Goal: Transaction & Acquisition: Purchase product/service

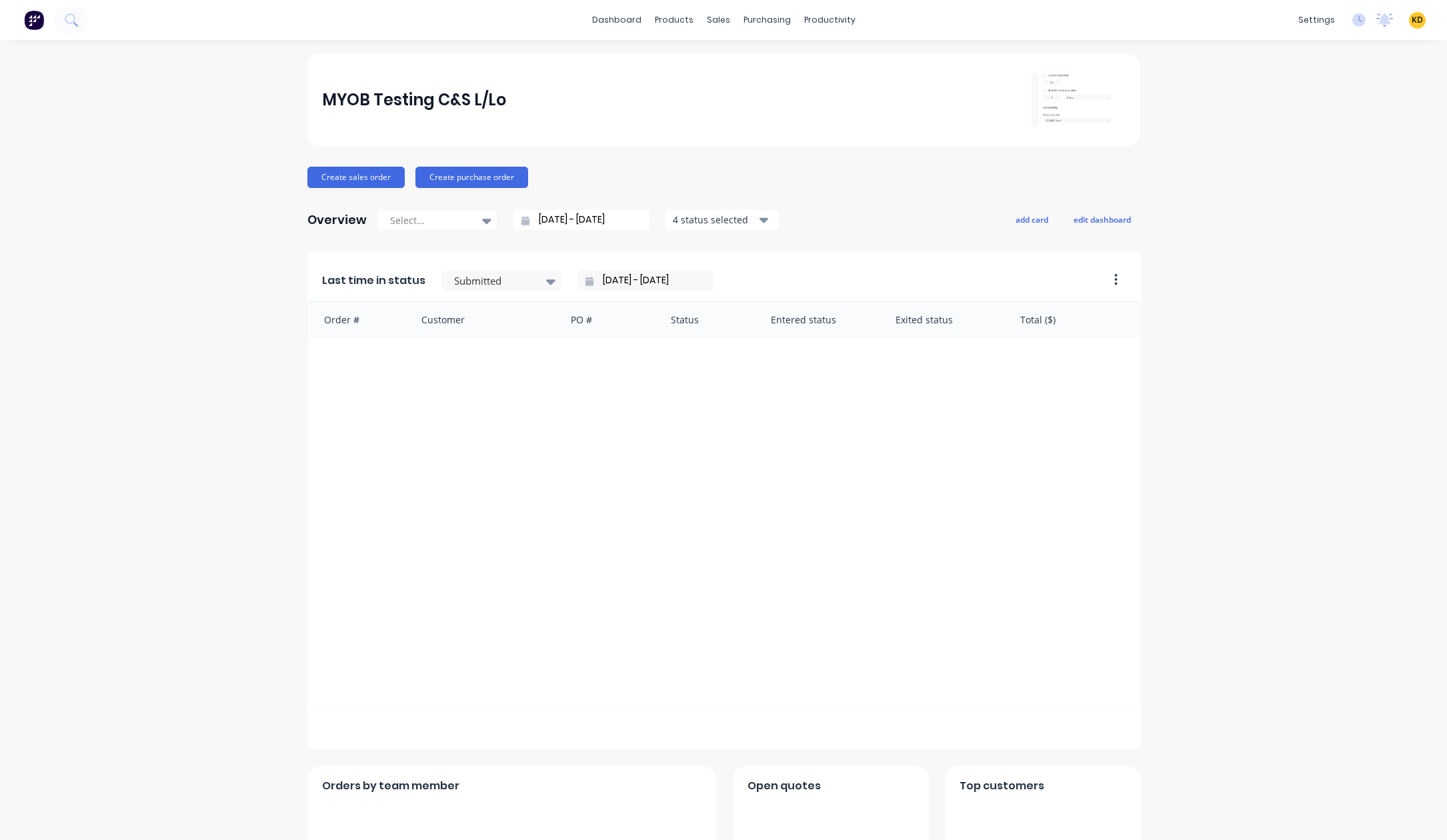
click at [1331, 190] on div "MYOB Testing C&S L/Lo Create sales order Create purchase order Overview Select.…" at bounding box center [723, 572] width 1447 height 1038
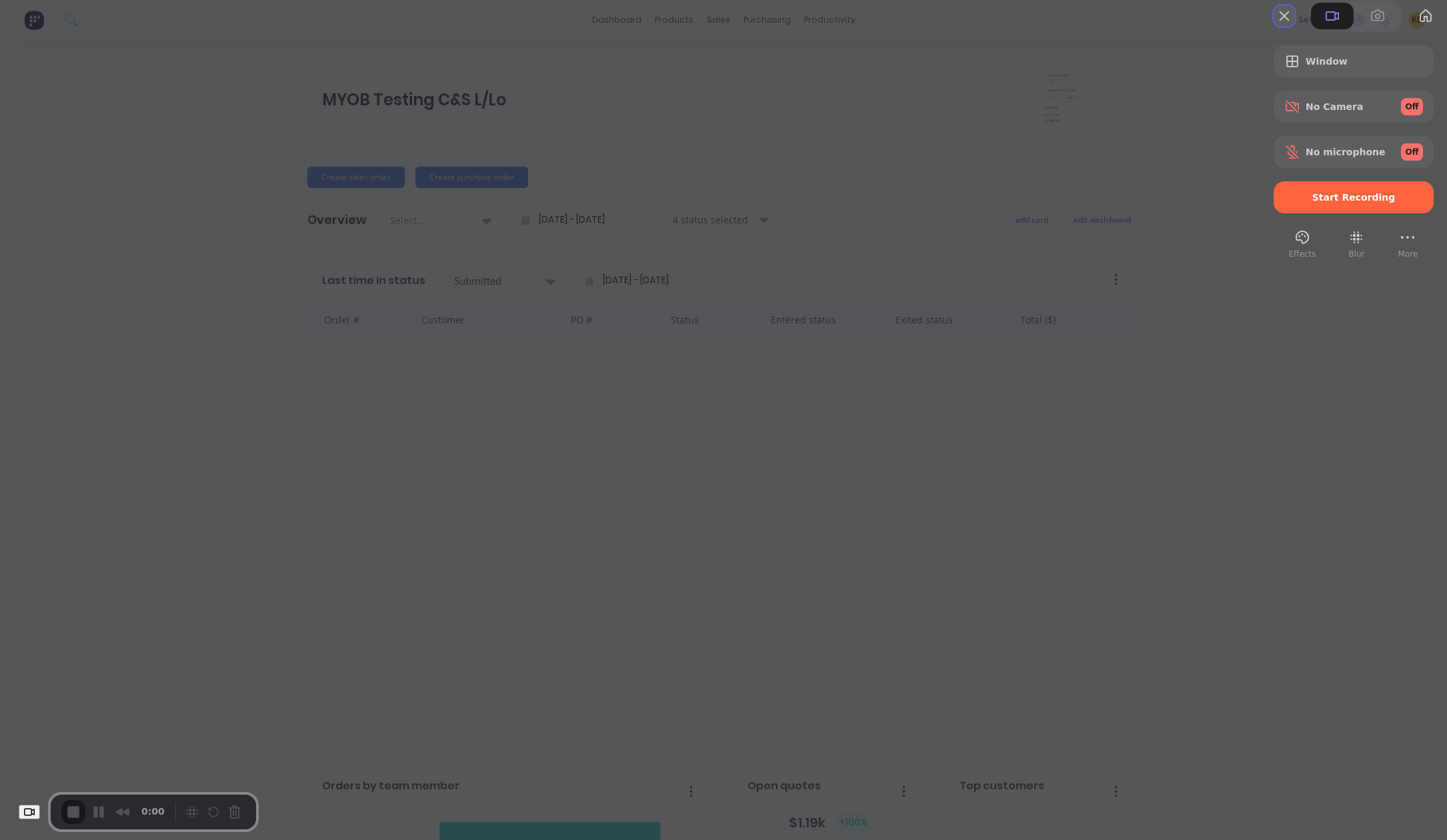
click at [1274, 26] on button "Close" at bounding box center [1284, 16] width 22 height 22
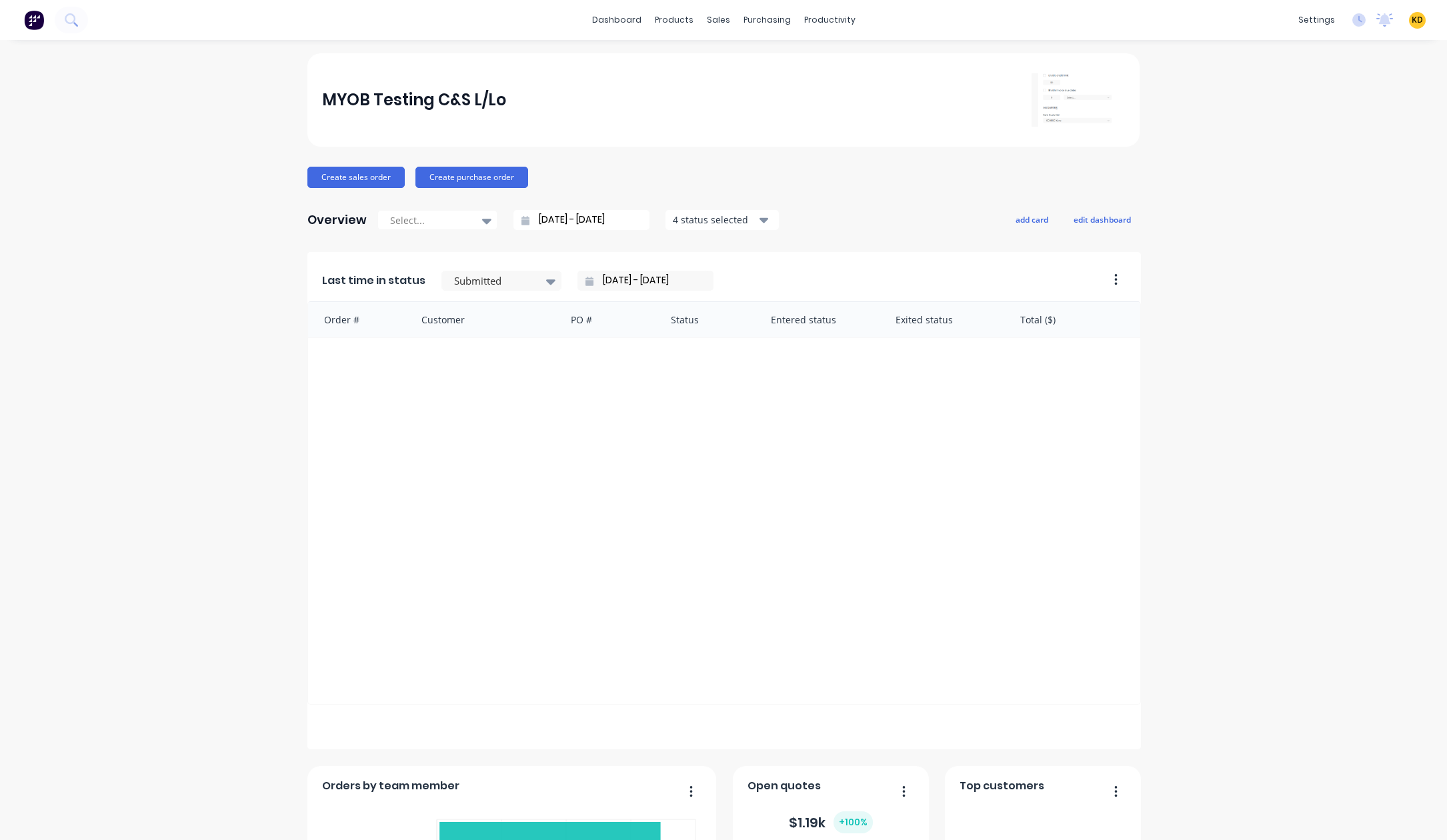
click at [1335, 134] on div "MYOB Testing C&S L/Lo Create sales order Create purchase order Overview Select.…" at bounding box center [723, 572] width 1447 height 1038
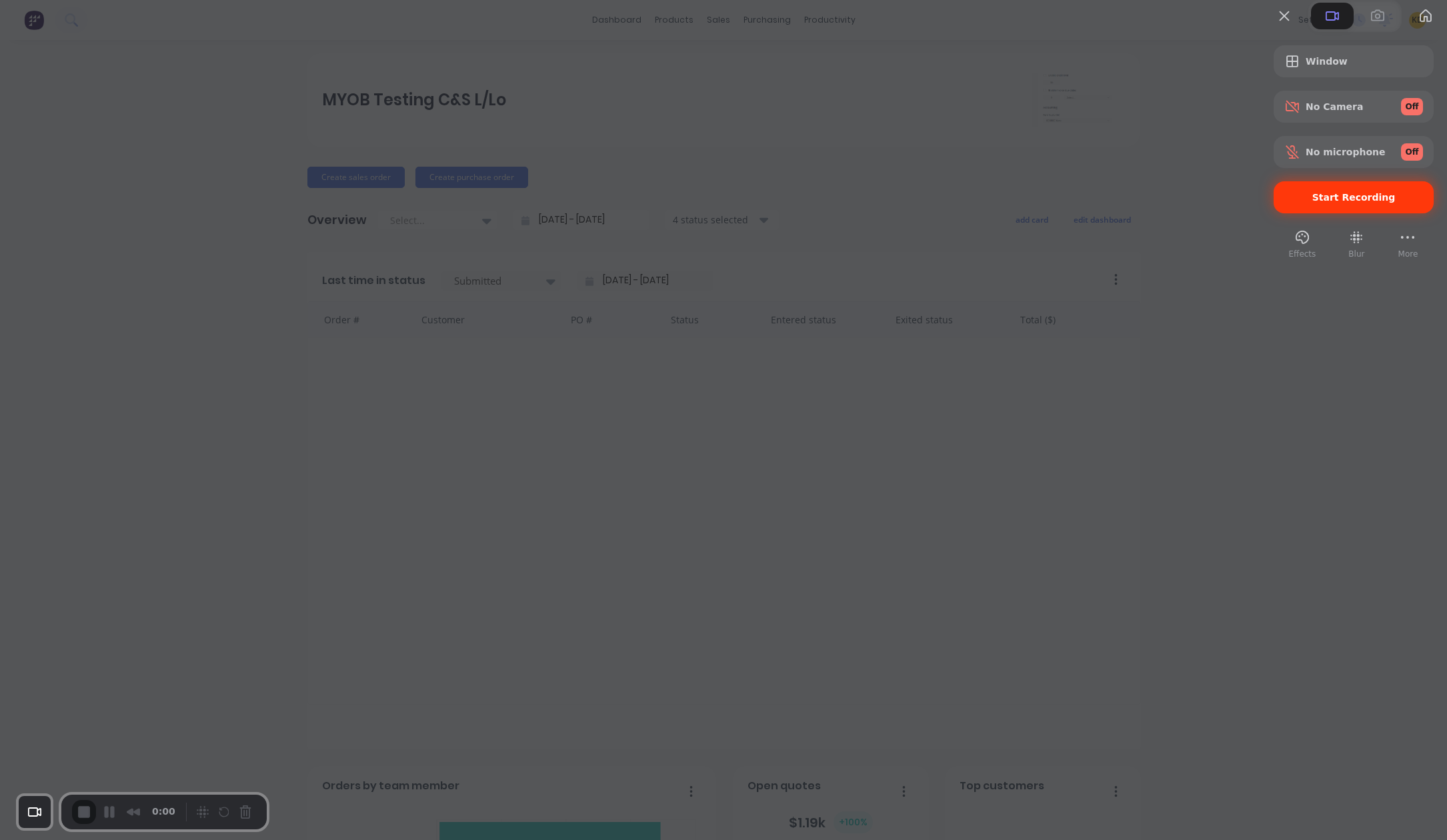
click at [1349, 203] on span "Start Recording" at bounding box center [1354, 197] width 83 height 10
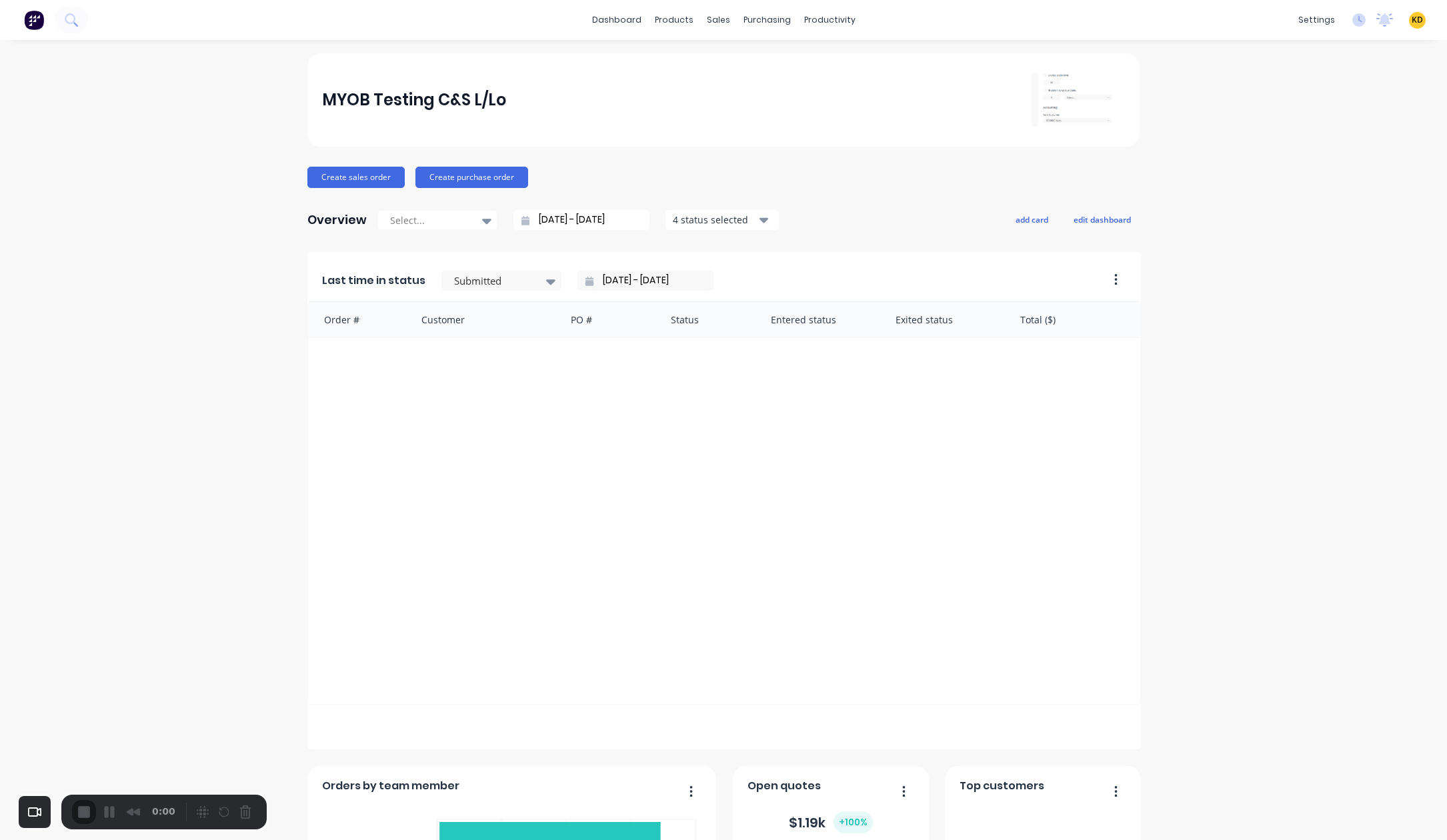
click at [700, 51] on link "Product Catalogue" at bounding box center [735, 63] width 177 height 26
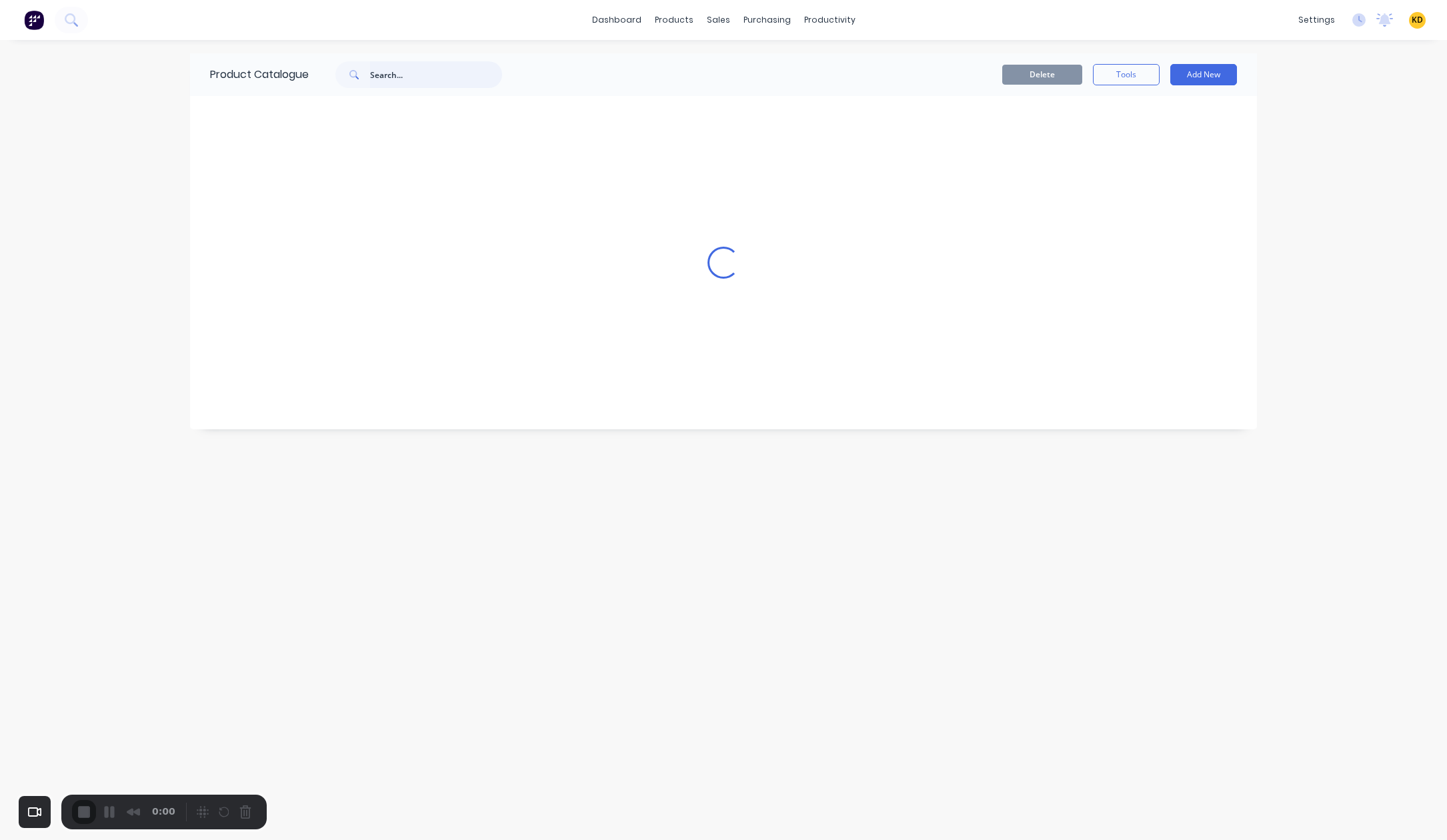
click at [458, 75] on input "text" at bounding box center [436, 74] width 132 height 26
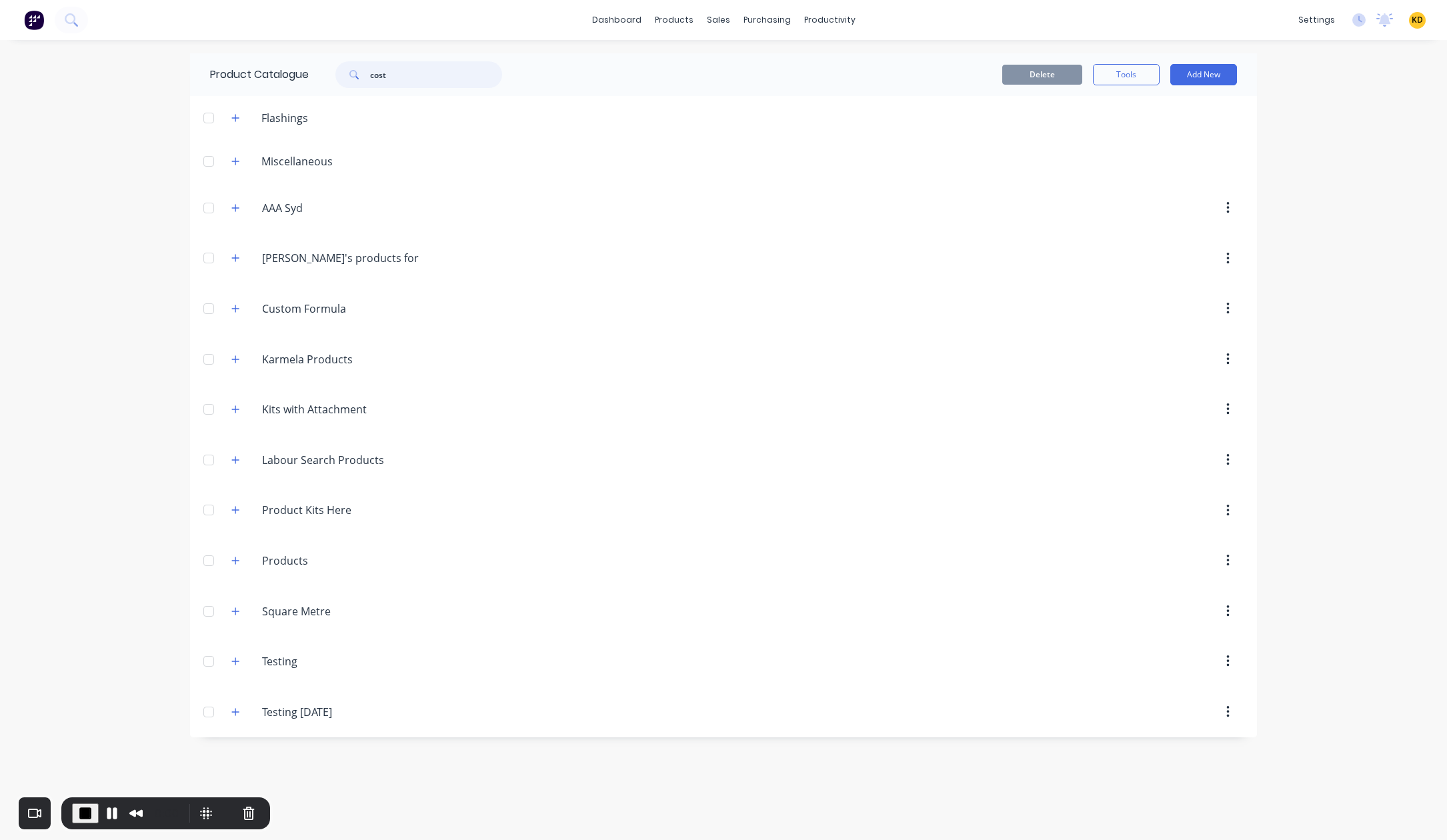
type input "cost"
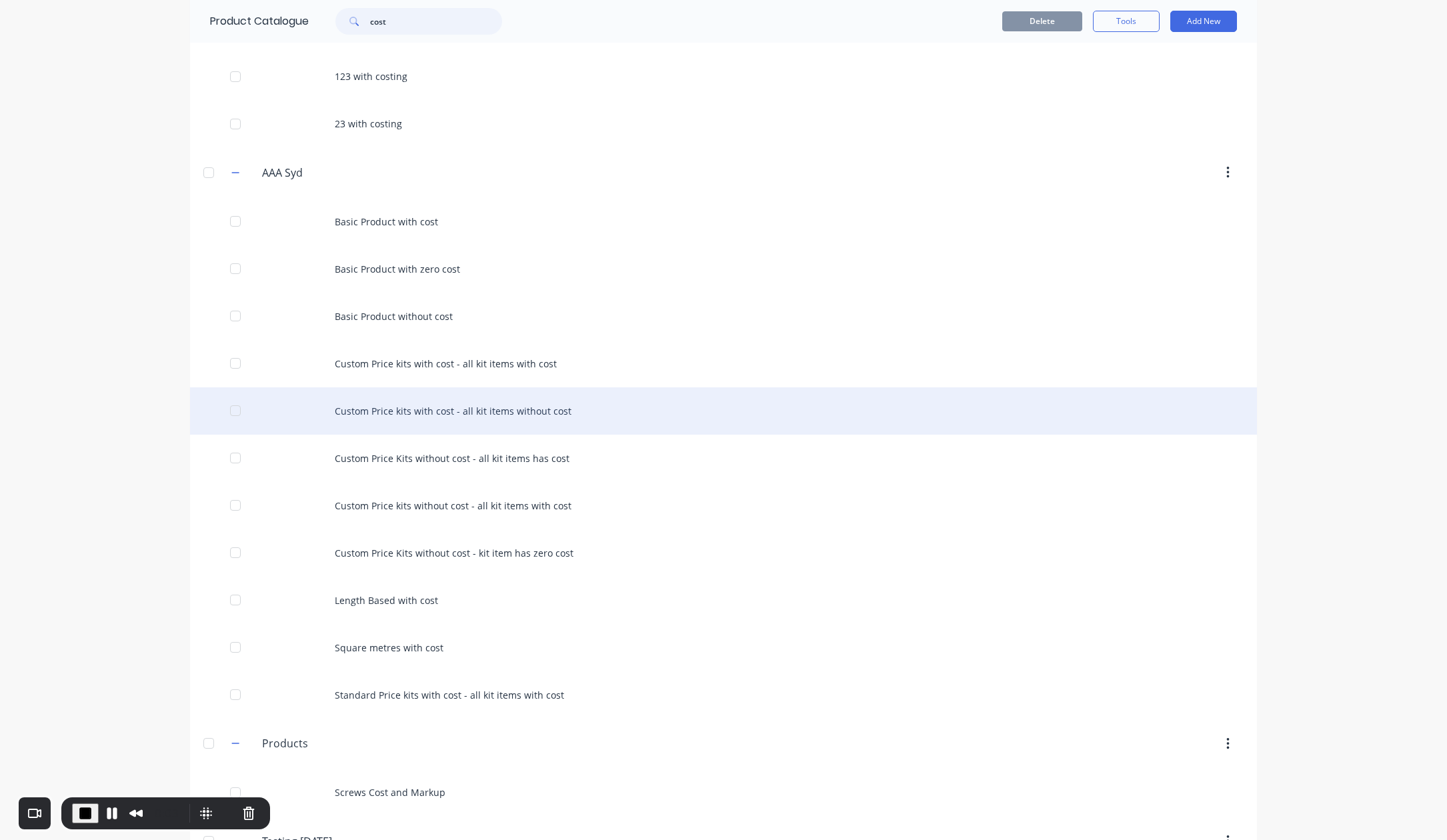
scroll to position [174, 0]
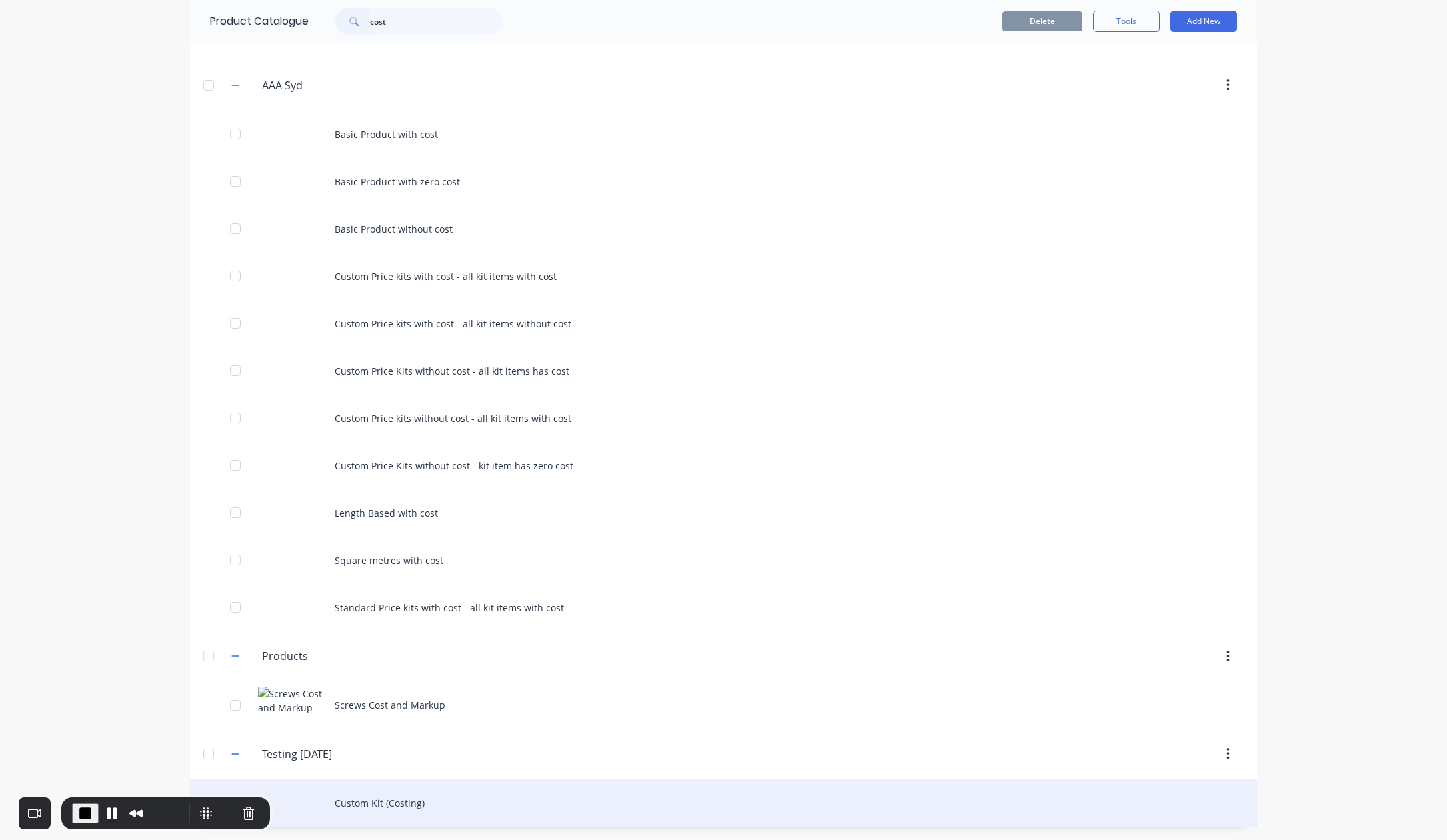
click at [437, 816] on div "Custom Kit (Costing)" at bounding box center [723, 802] width 1067 height 47
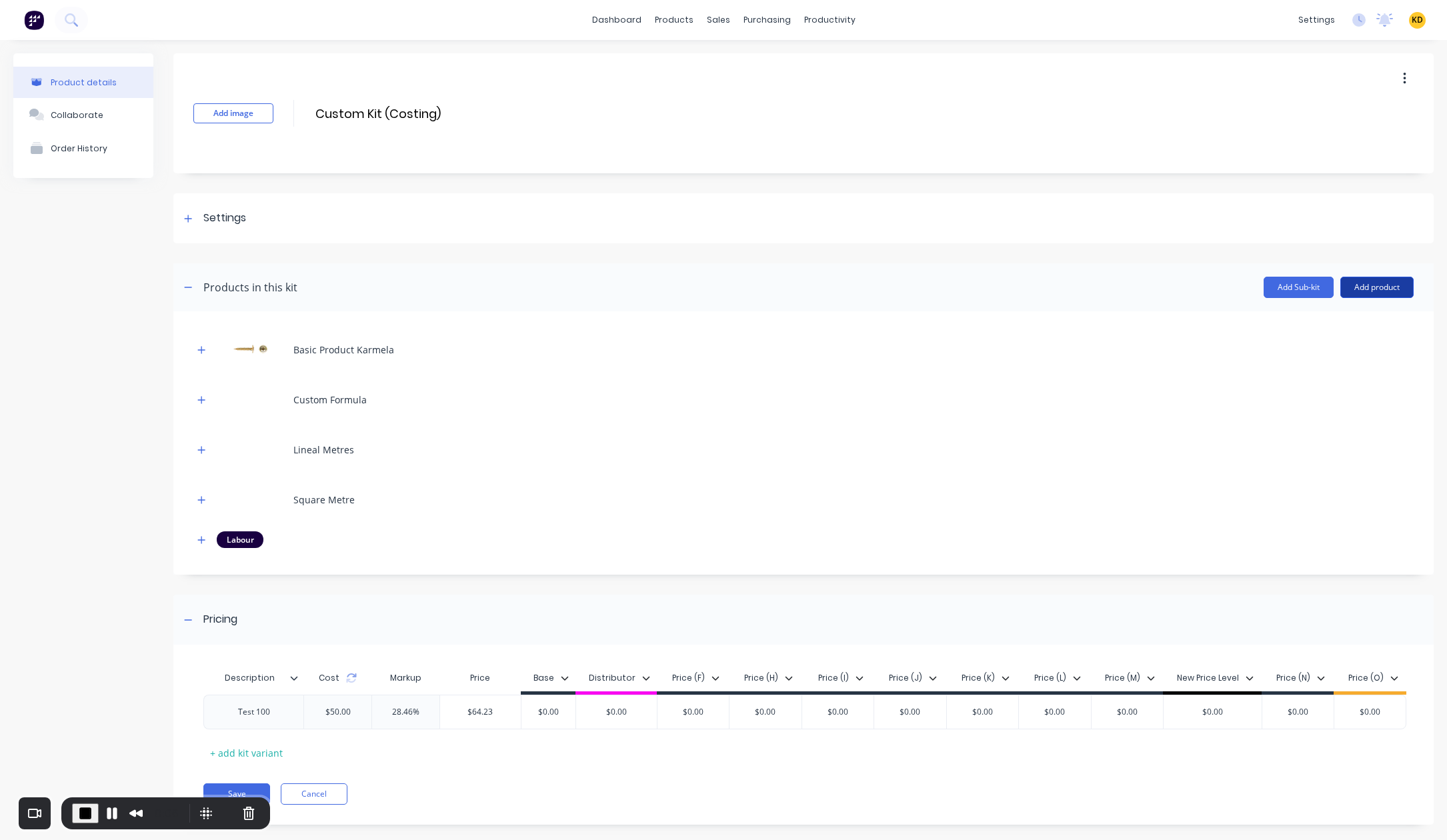
click at [1380, 290] on button "Add product" at bounding box center [1376, 287] width 73 height 22
click at [1342, 374] on div "Notes (Internal)" at bounding box center [1350, 375] width 103 height 19
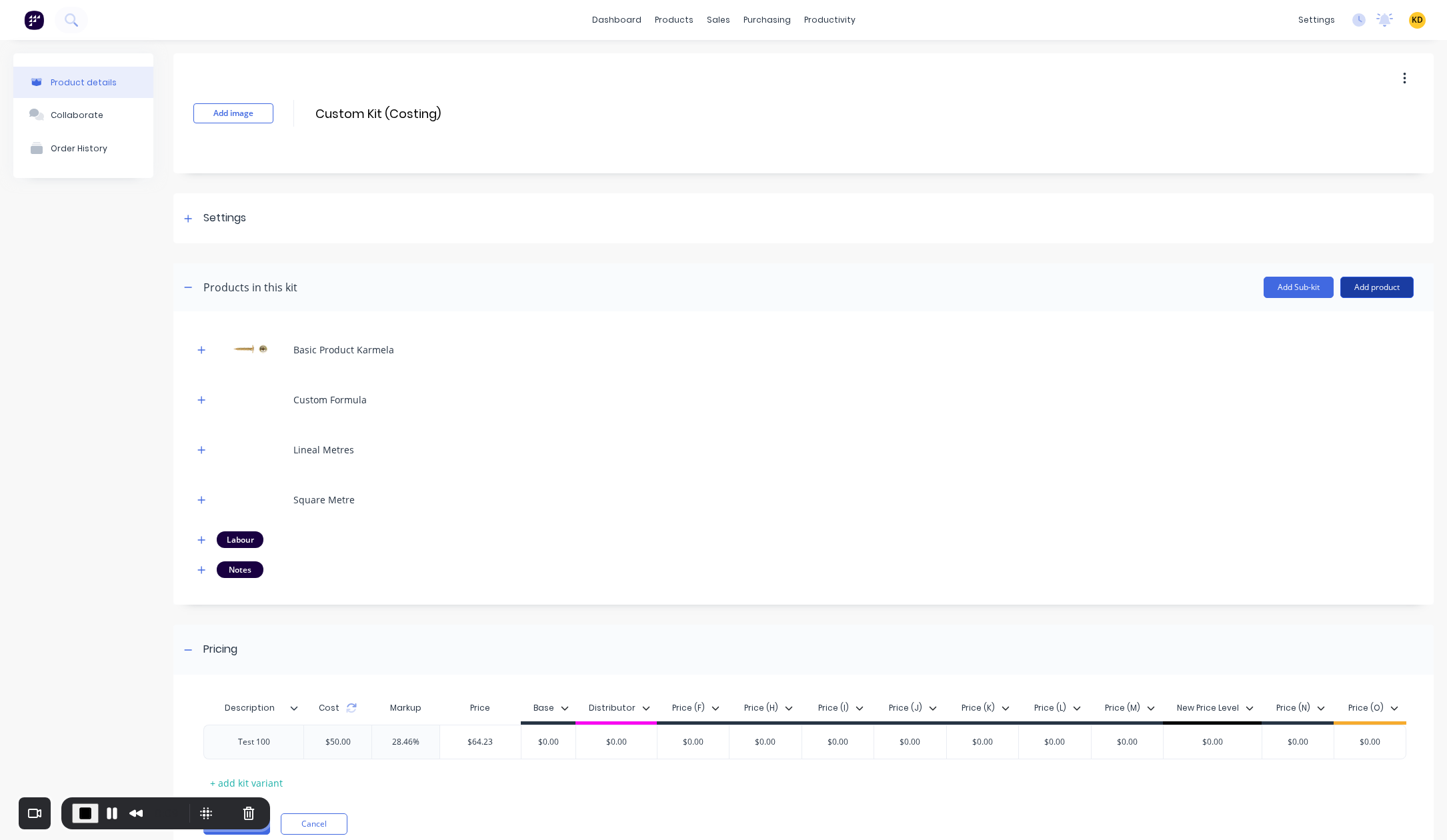
click at [1361, 283] on button "Add product" at bounding box center [1376, 287] width 73 height 22
click at [1347, 390] on button "Notes (External)" at bounding box center [1350, 401] width 127 height 26
click at [203, 574] on button "button" at bounding box center [201, 570] width 17 height 17
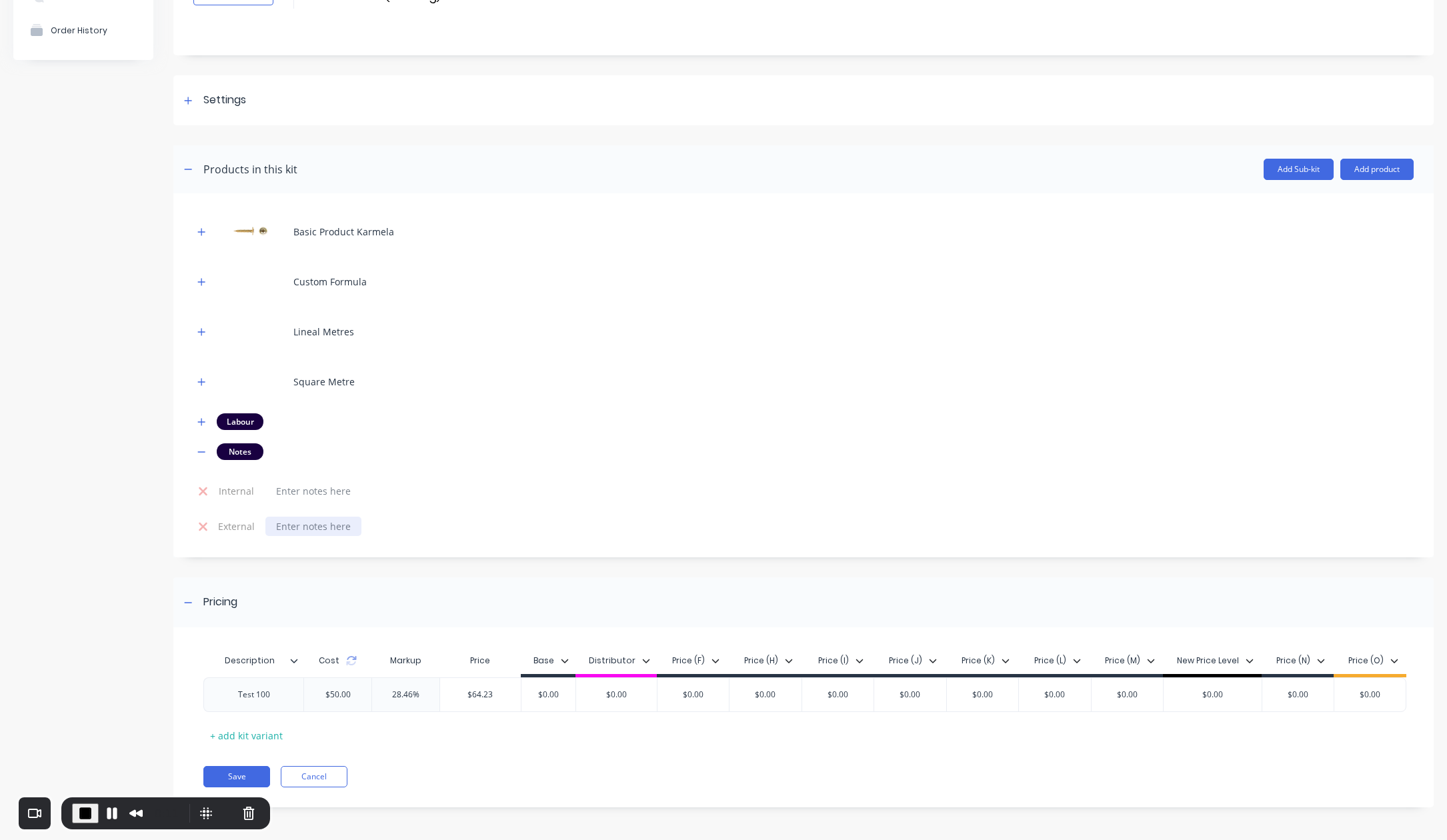
scroll to position [119, 0]
click at [323, 502] on td at bounding box center [836, 490] width 1153 height 35
click at [319, 490] on div at bounding box center [314, 490] width 96 height 19
click at [1304, 168] on button "Add Sub-kit" at bounding box center [1298, 168] width 70 height 22
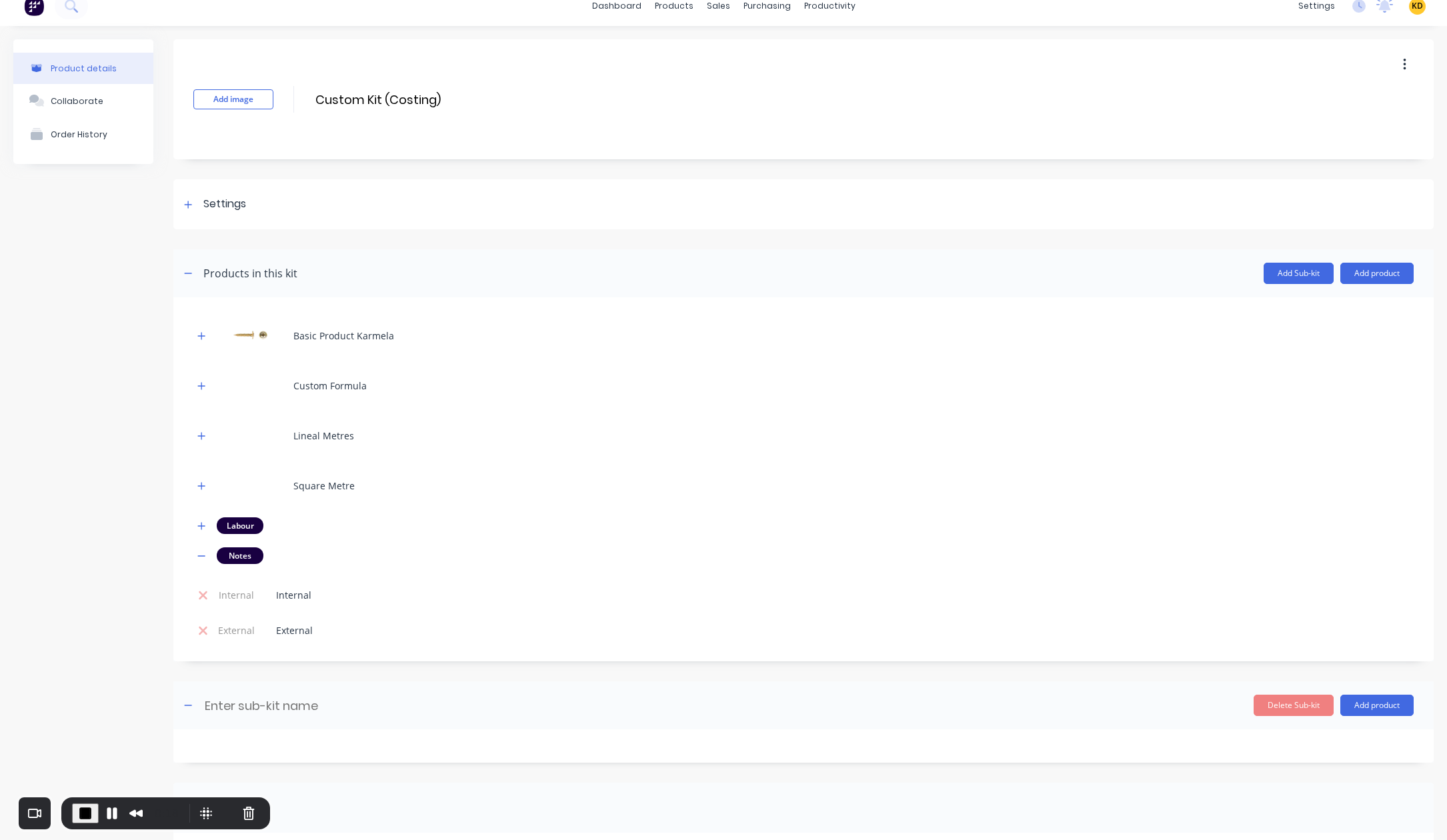
scroll to position [0, 0]
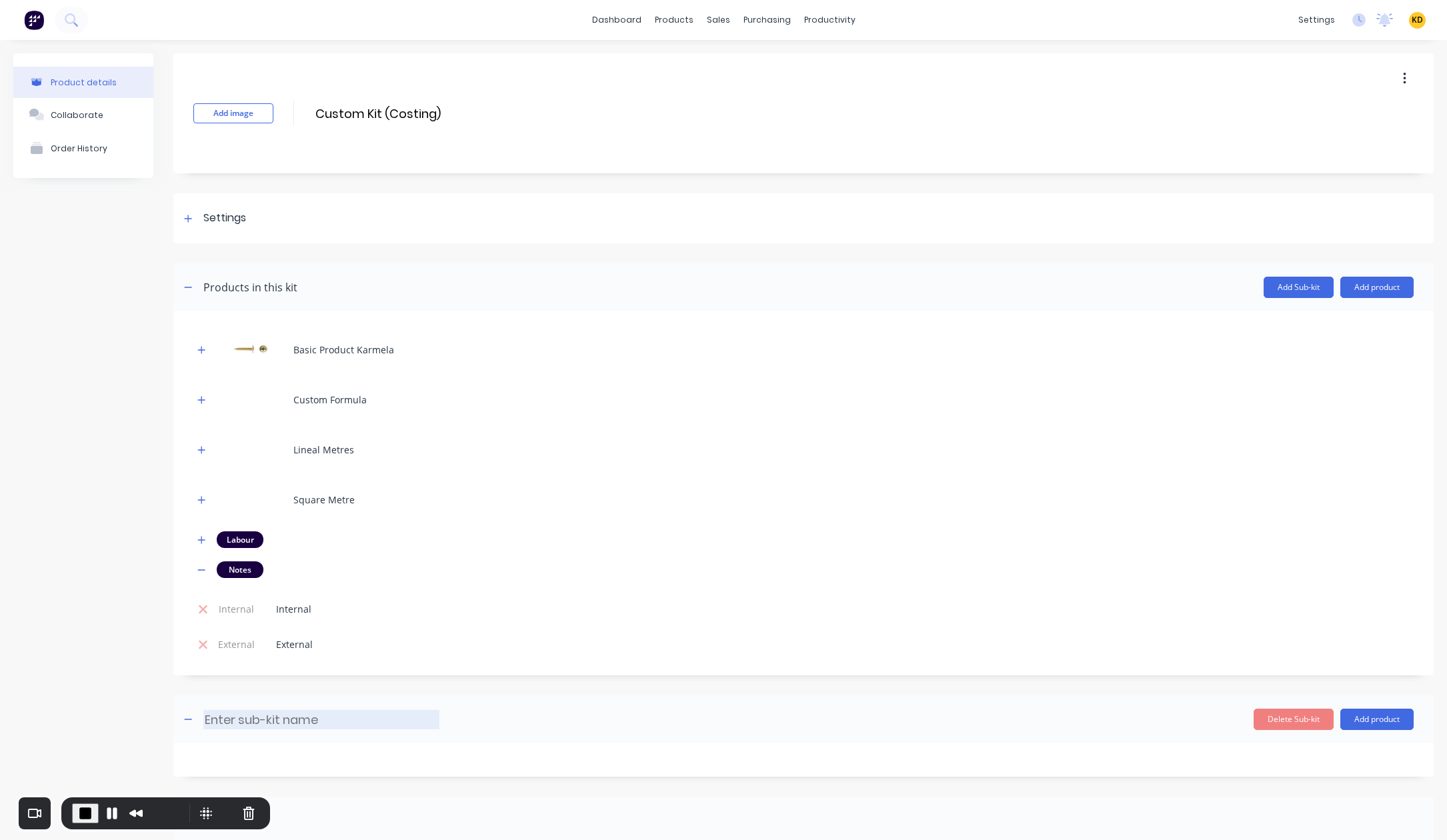
click at [321, 718] on input at bounding box center [321, 720] width 236 height 19
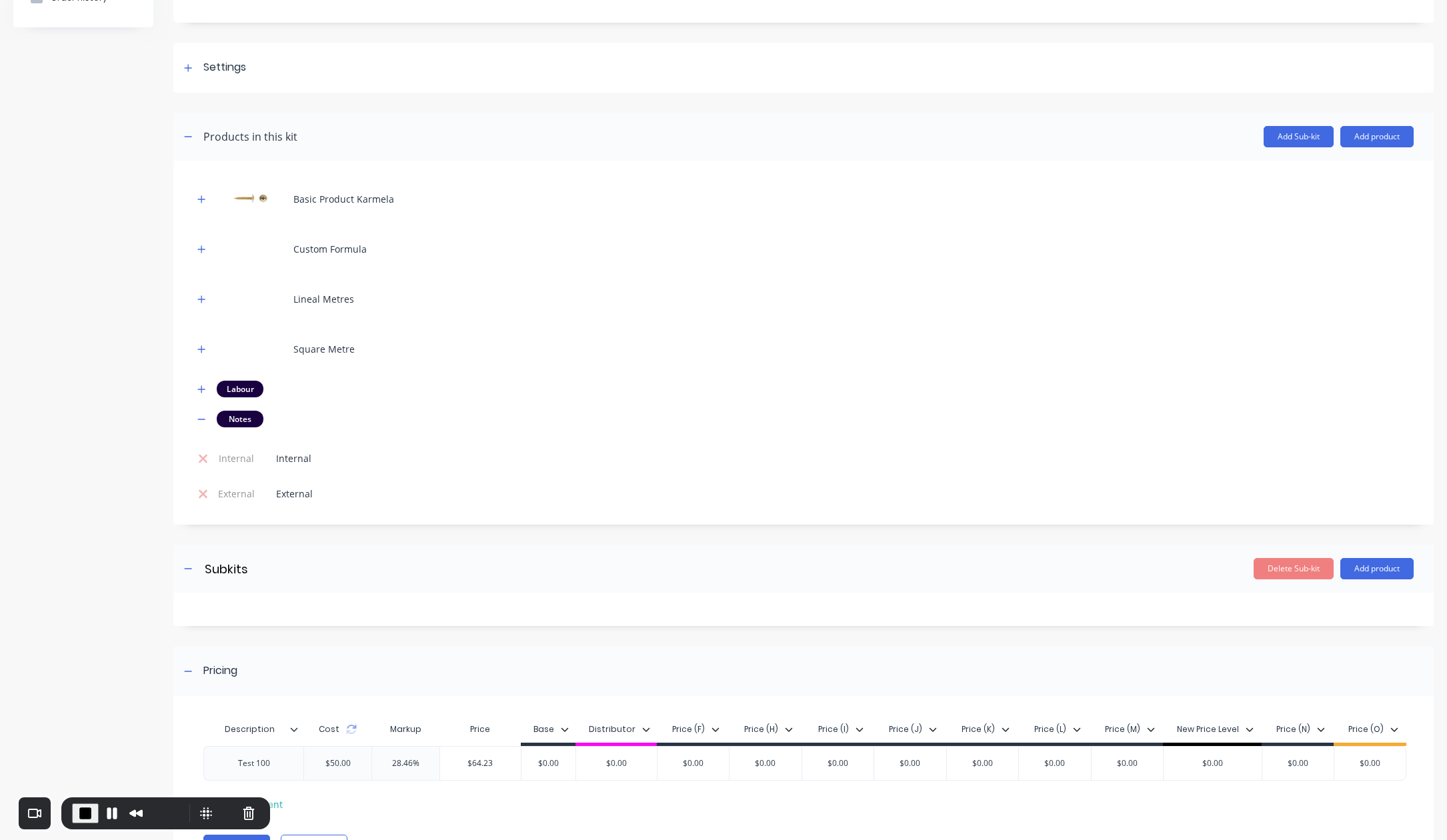
scroll to position [220, 0]
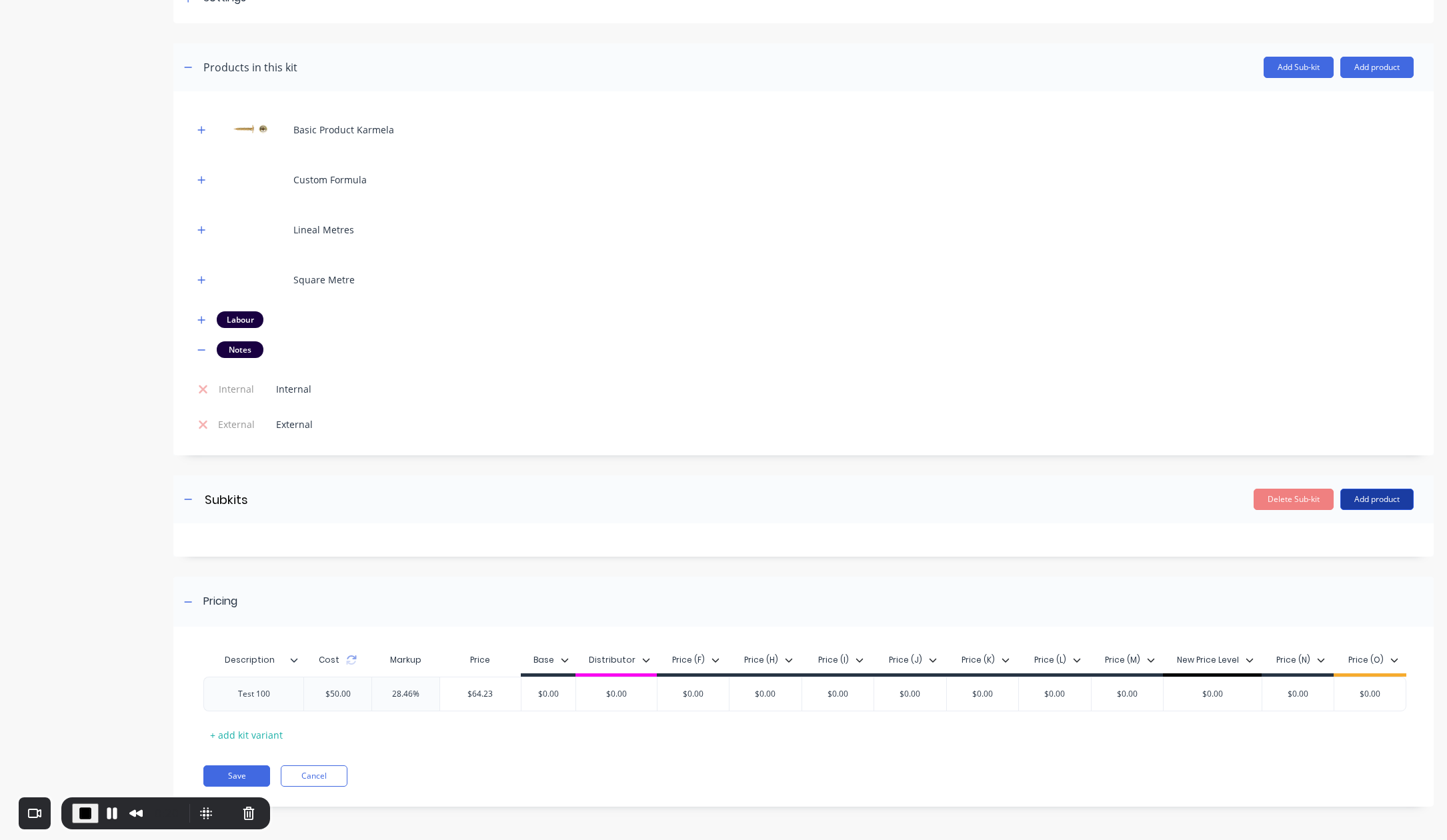
type input "Subkits"
click at [1351, 497] on button "Add product" at bounding box center [1376, 499] width 73 height 22
click at [1346, 557] on div "Labour" at bounding box center [1350, 560] width 103 height 19
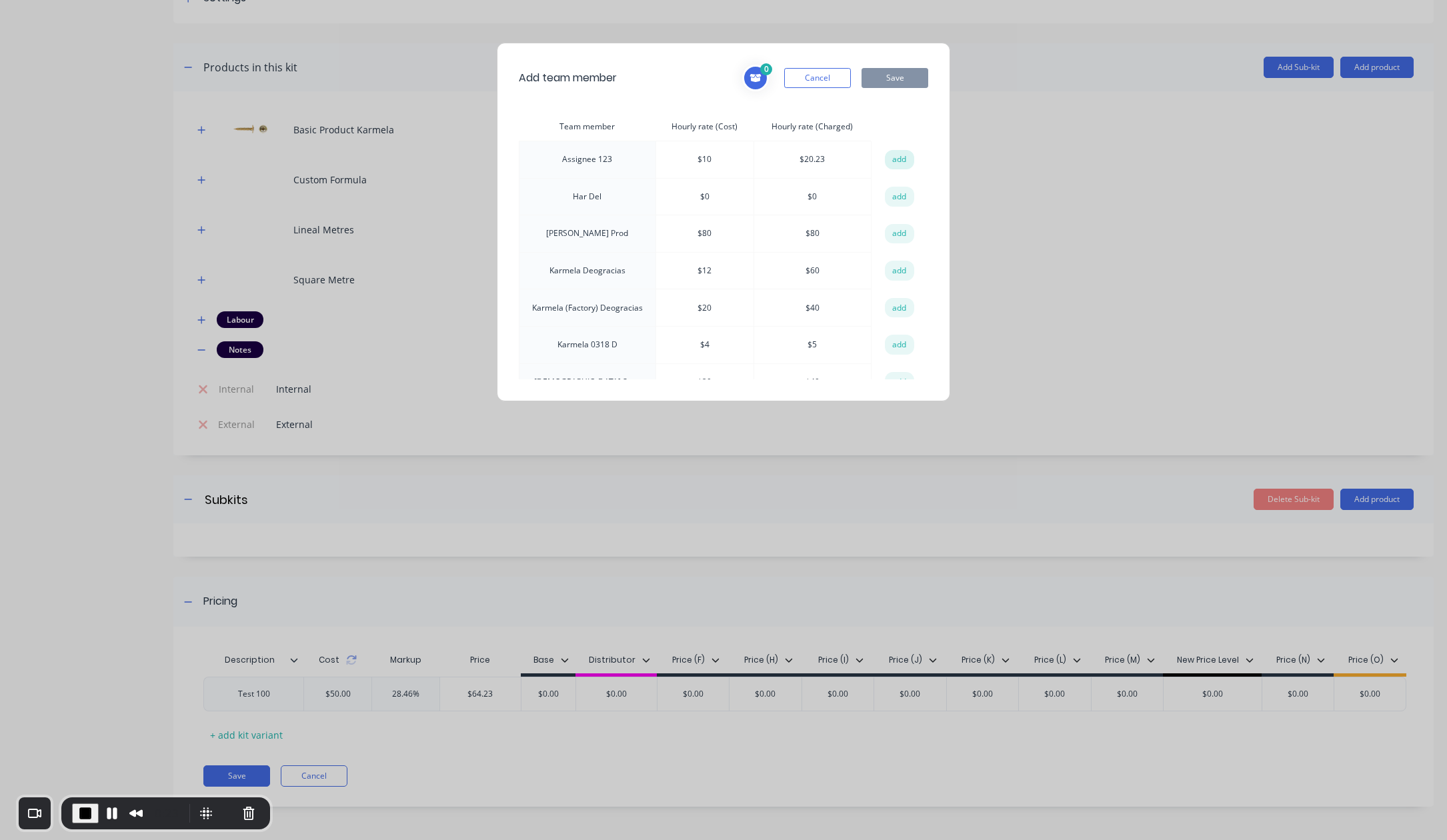
click at [894, 158] on button "add" at bounding box center [900, 160] width 30 height 20
click at [889, 74] on button "Save" at bounding box center [894, 78] width 67 height 20
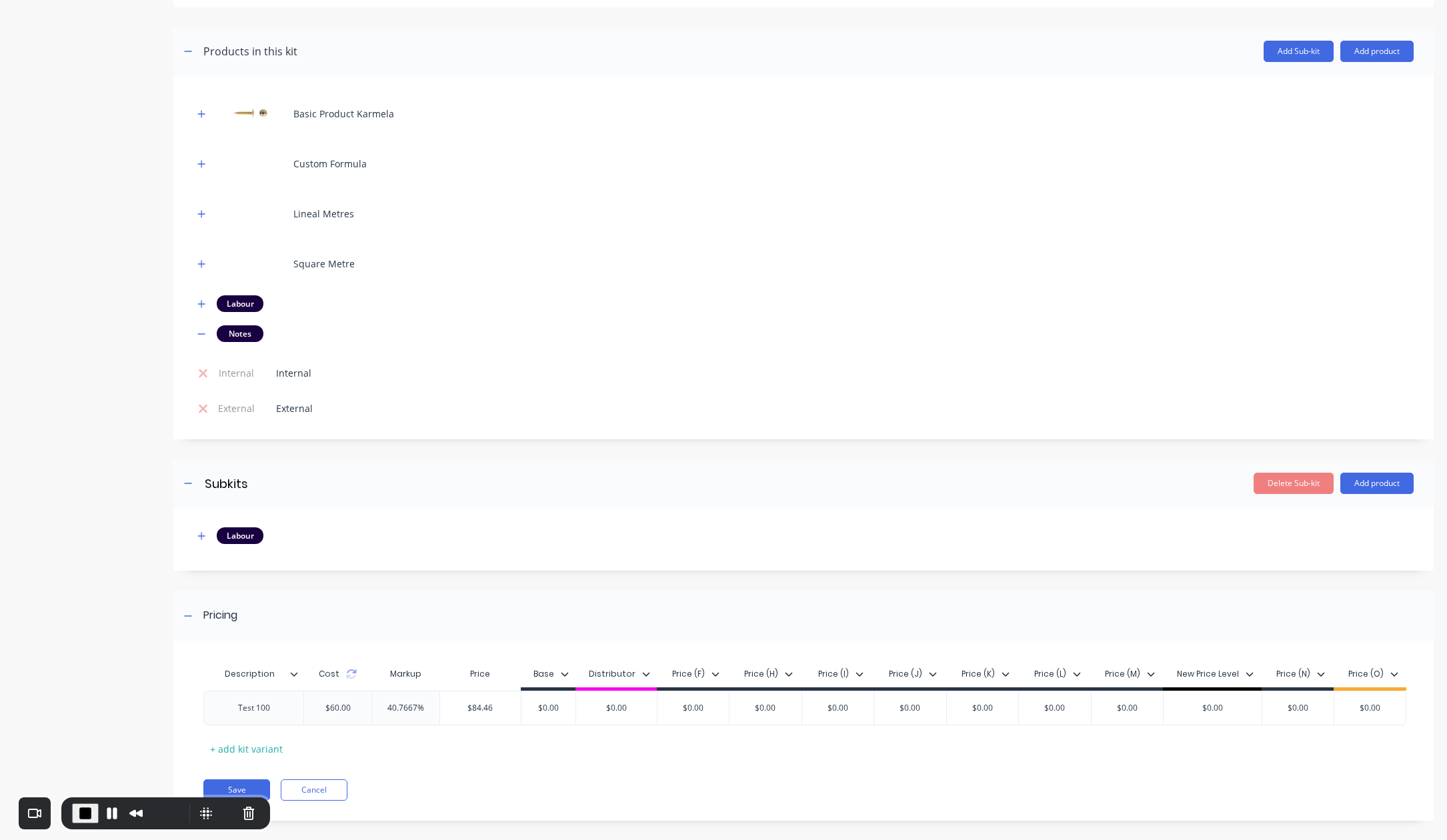
scroll to position [250, 0]
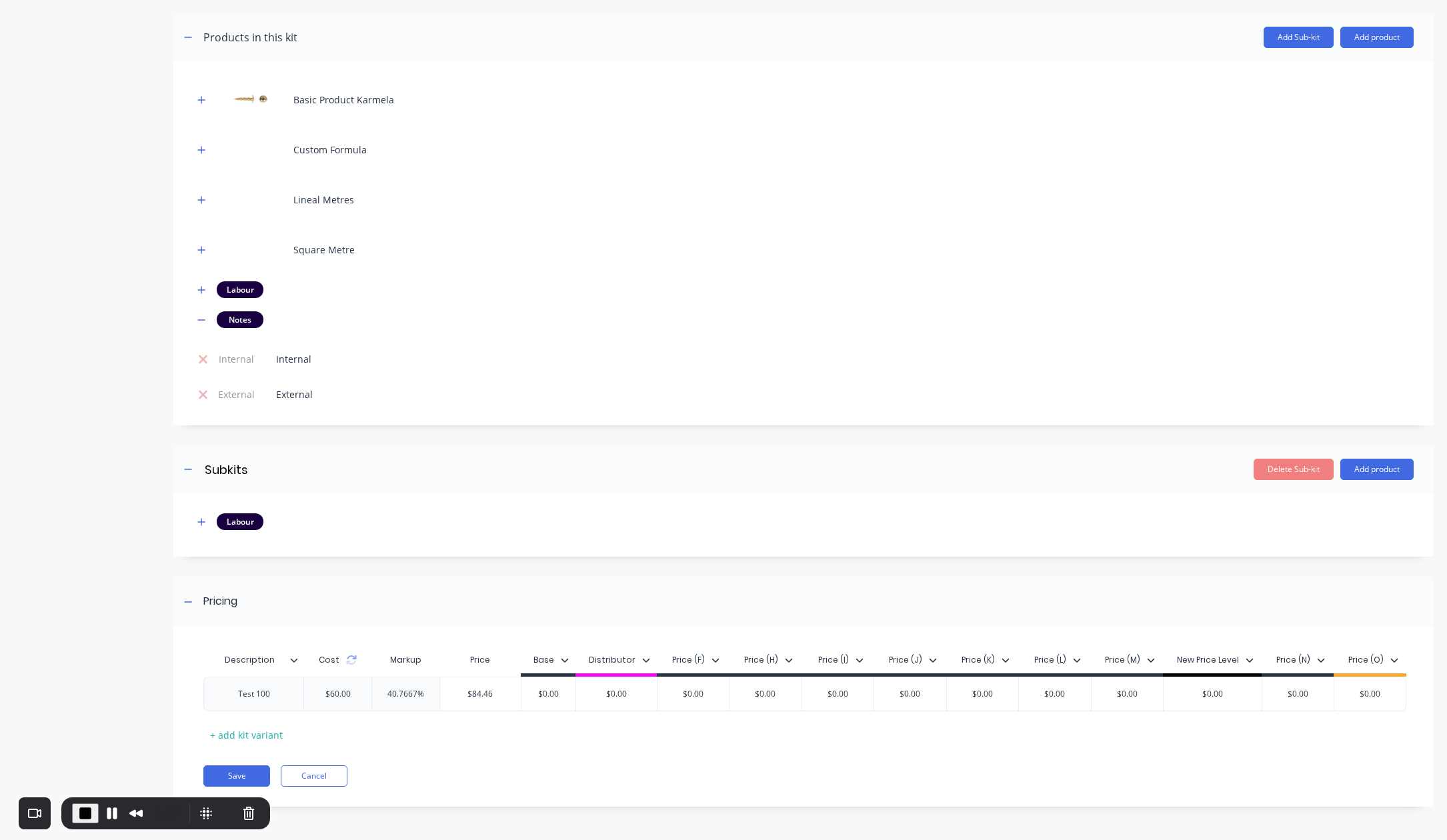
click at [1400, 480] on header "Subkits Subkits Enter sub-kit name Delete Sub-kit Add product" at bounding box center [803, 469] width 1260 height 48
click at [1350, 479] on button "Add product" at bounding box center [1376, 469] width 73 height 22
click at [1351, 562] on div "Notes (Internal)" at bounding box center [1350, 557] width 103 height 19
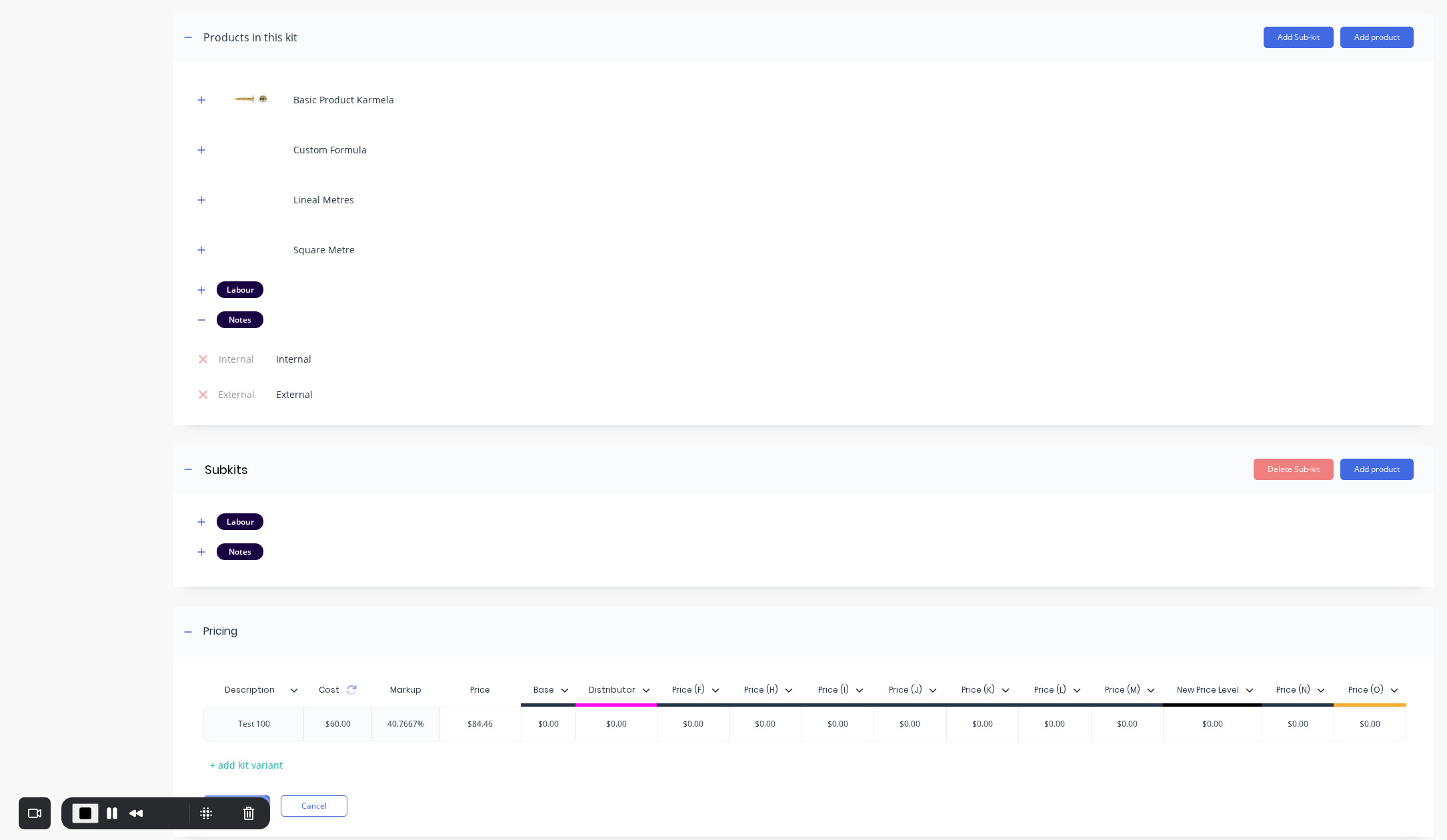
click at [1357, 456] on header "Subkits Subkits Enter sub-kit name Delete Sub-kit Add product" at bounding box center [803, 469] width 1260 height 48
click at [1358, 473] on button "Add product" at bounding box center [1376, 469] width 73 height 22
click at [1356, 581] on div "Notes (External)" at bounding box center [1350, 583] width 103 height 19
click at [203, 552] on icon "button" at bounding box center [201, 552] width 8 height 10
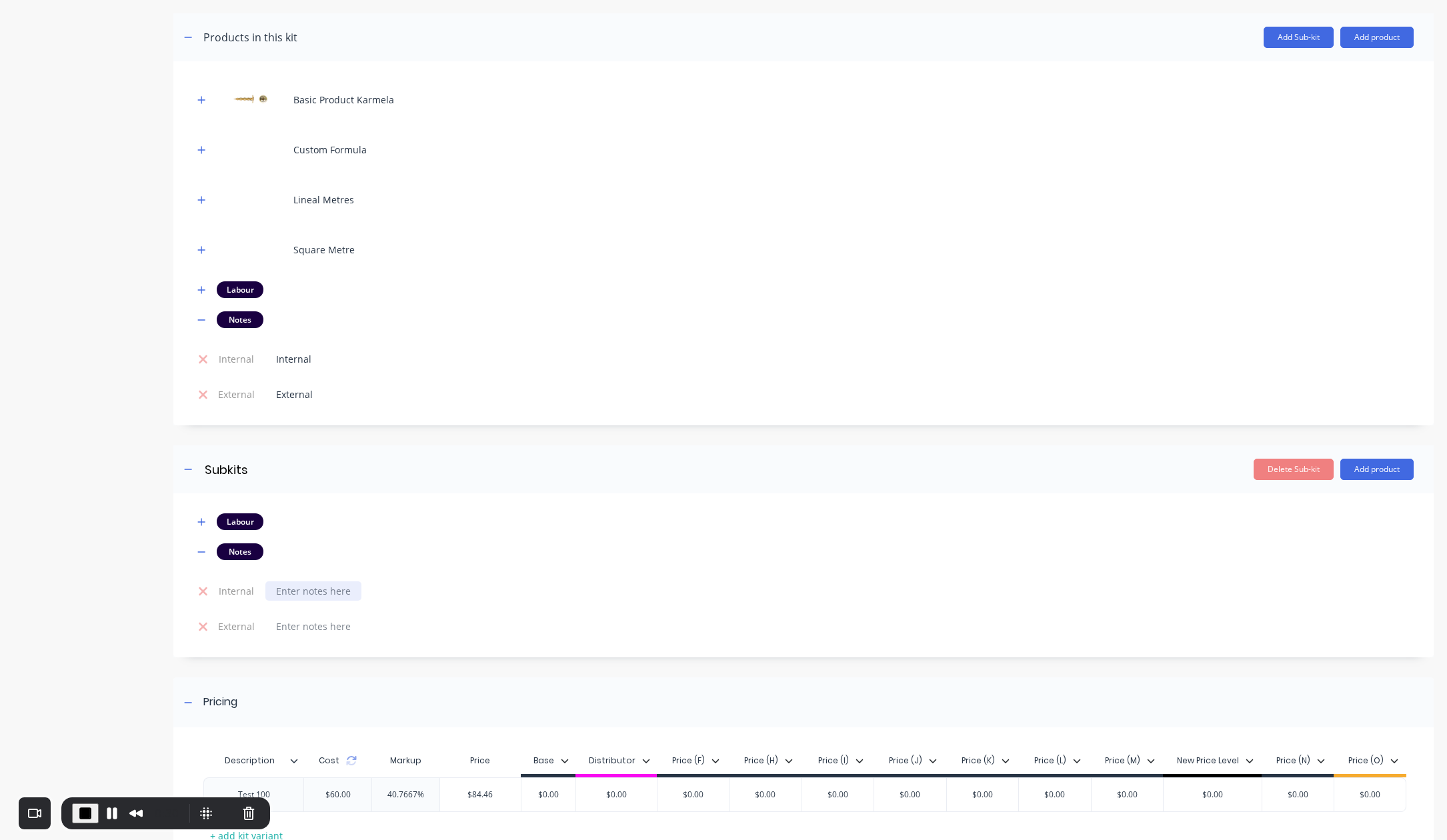
click at [344, 595] on div at bounding box center [314, 590] width 96 height 19
click at [112, 672] on div "Product details Collaborate Order History" at bounding box center [83, 365] width 140 height 1124
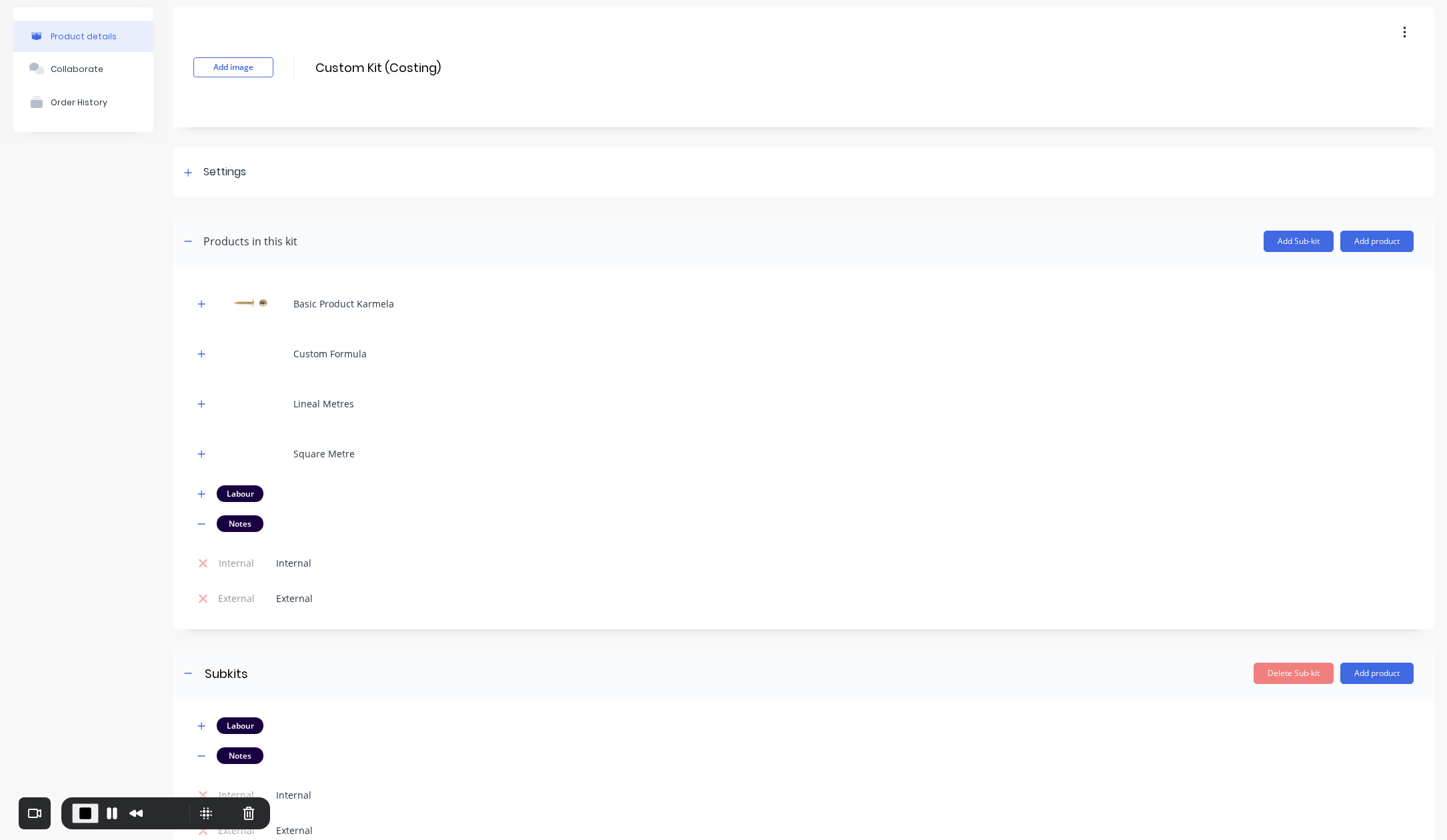
scroll to position [0, 0]
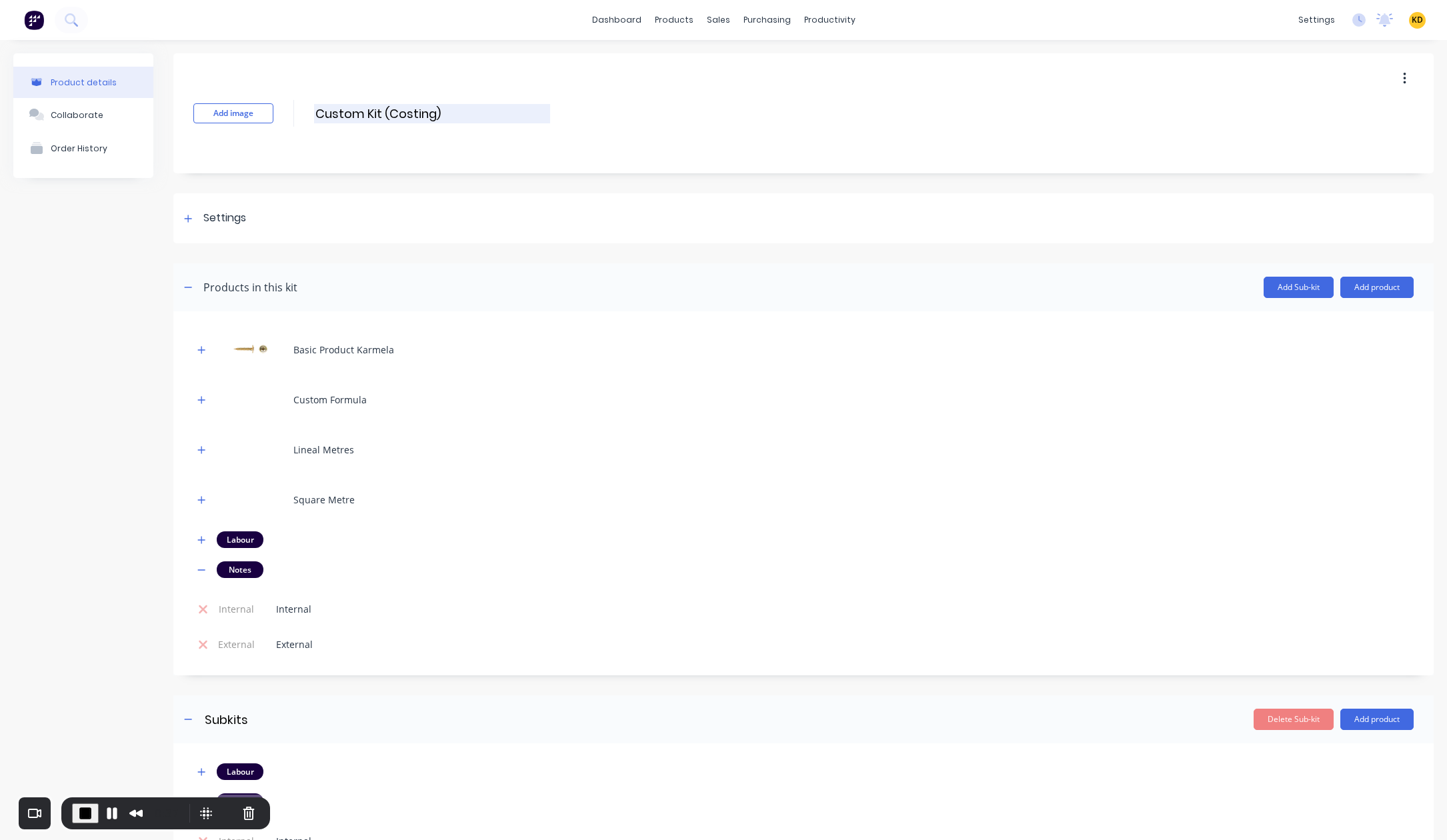
click at [419, 116] on input "Custom Kit (Costing)" at bounding box center [432, 114] width 236 height 19
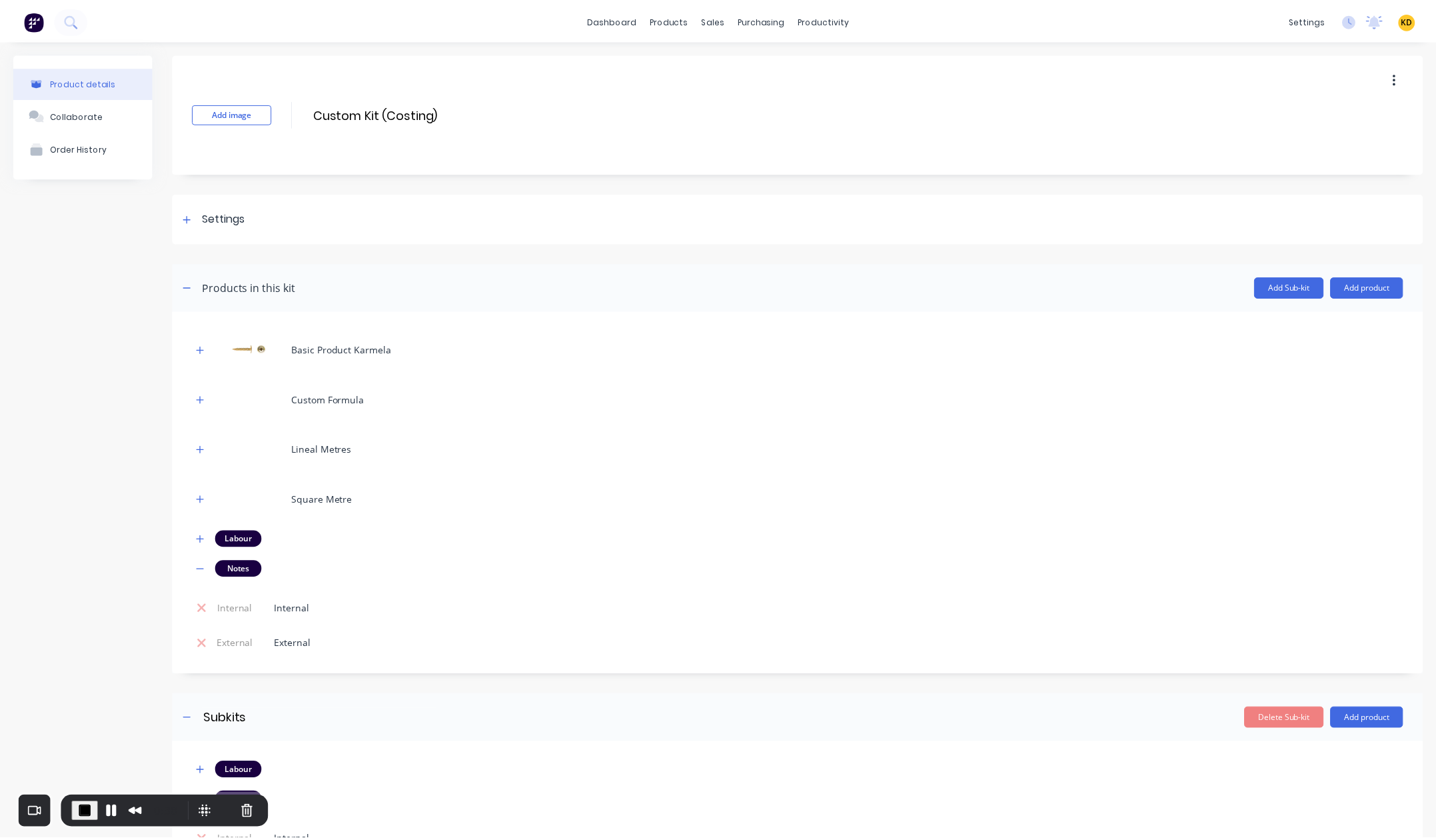
scroll to position [351, 0]
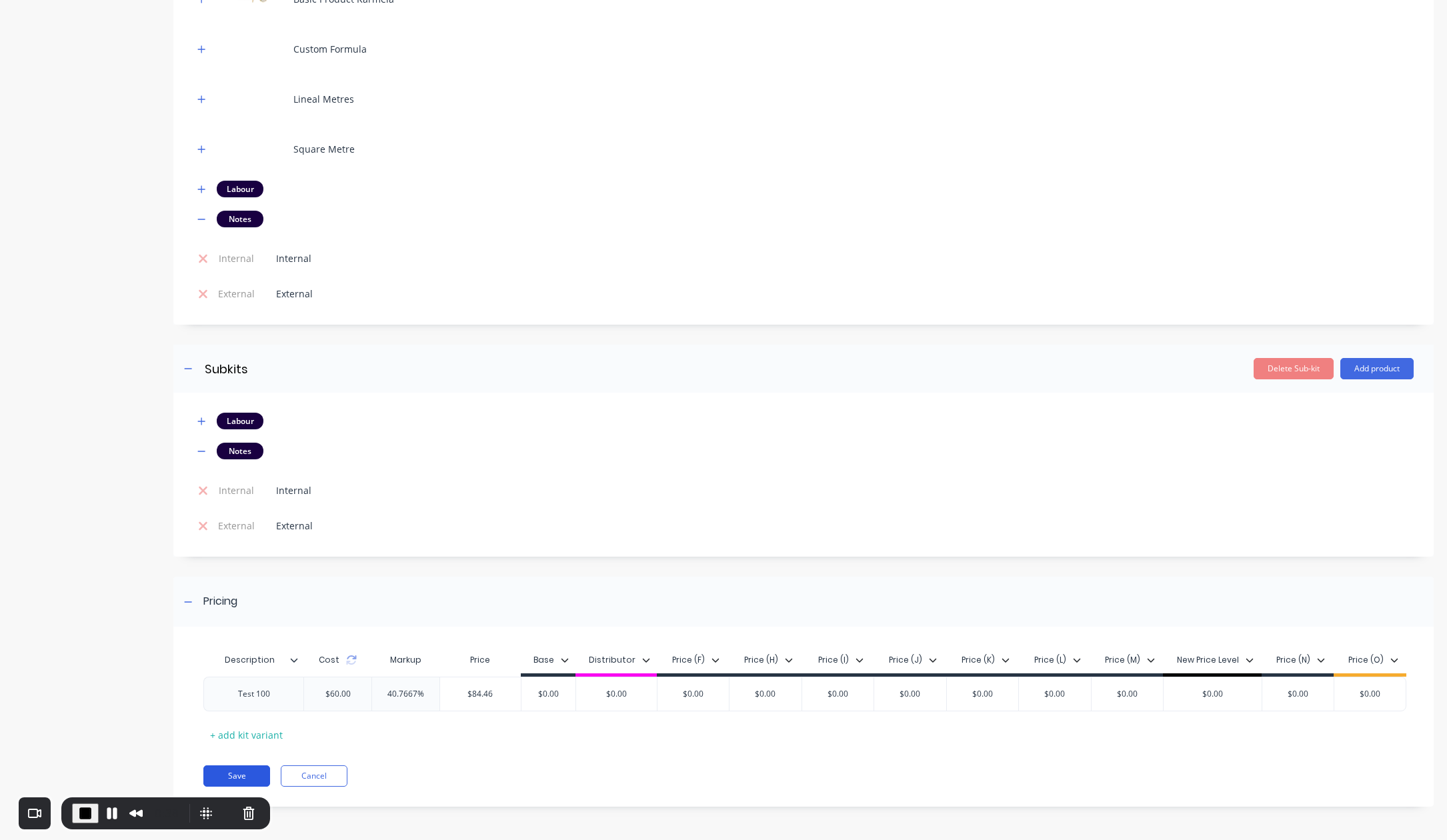
click at [219, 783] on button "Save" at bounding box center [236, 776] width 67 height 22
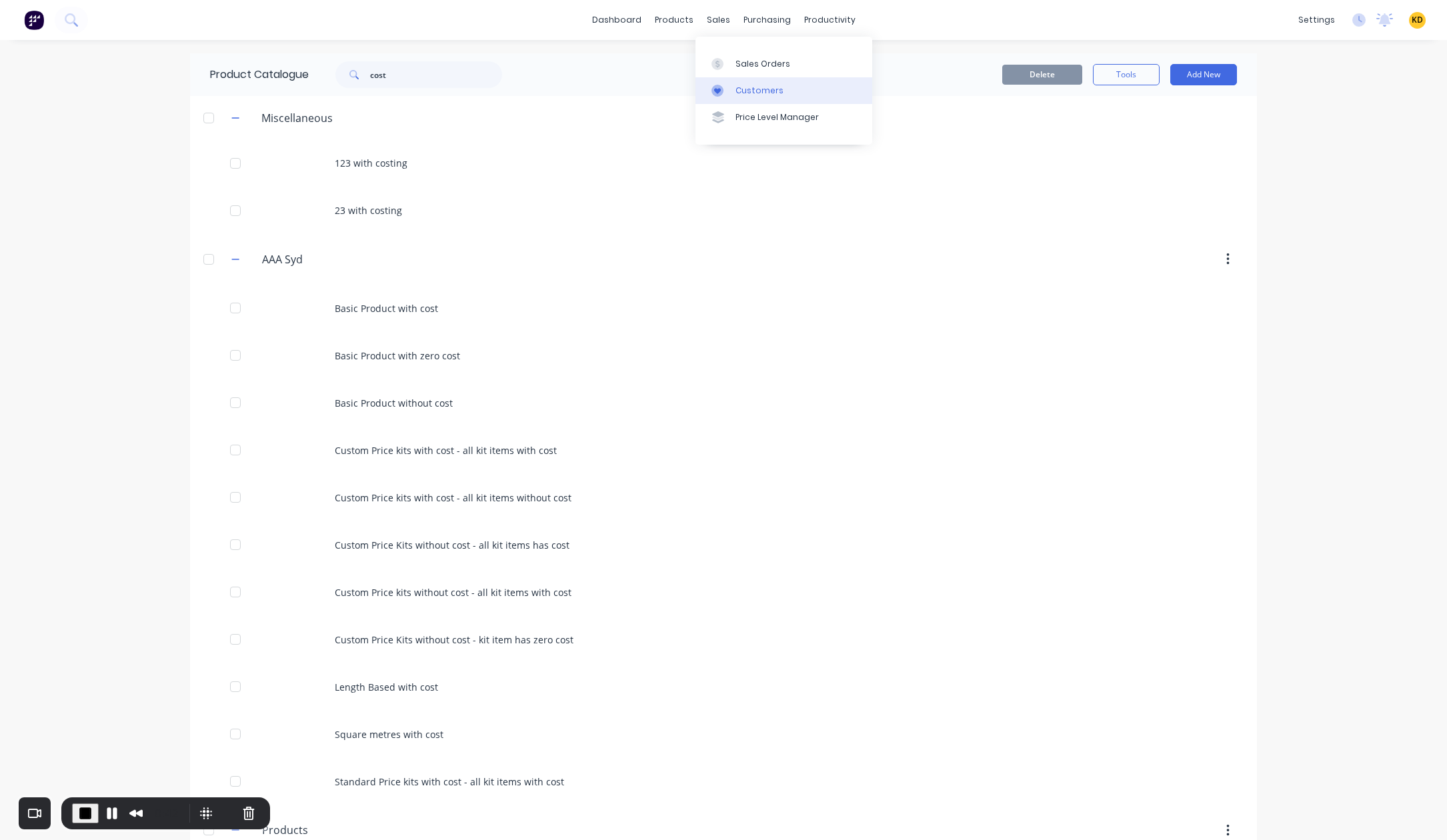
click at [745, 87] on div "Customers" at bounding box center [759, 91] width 48 height 12
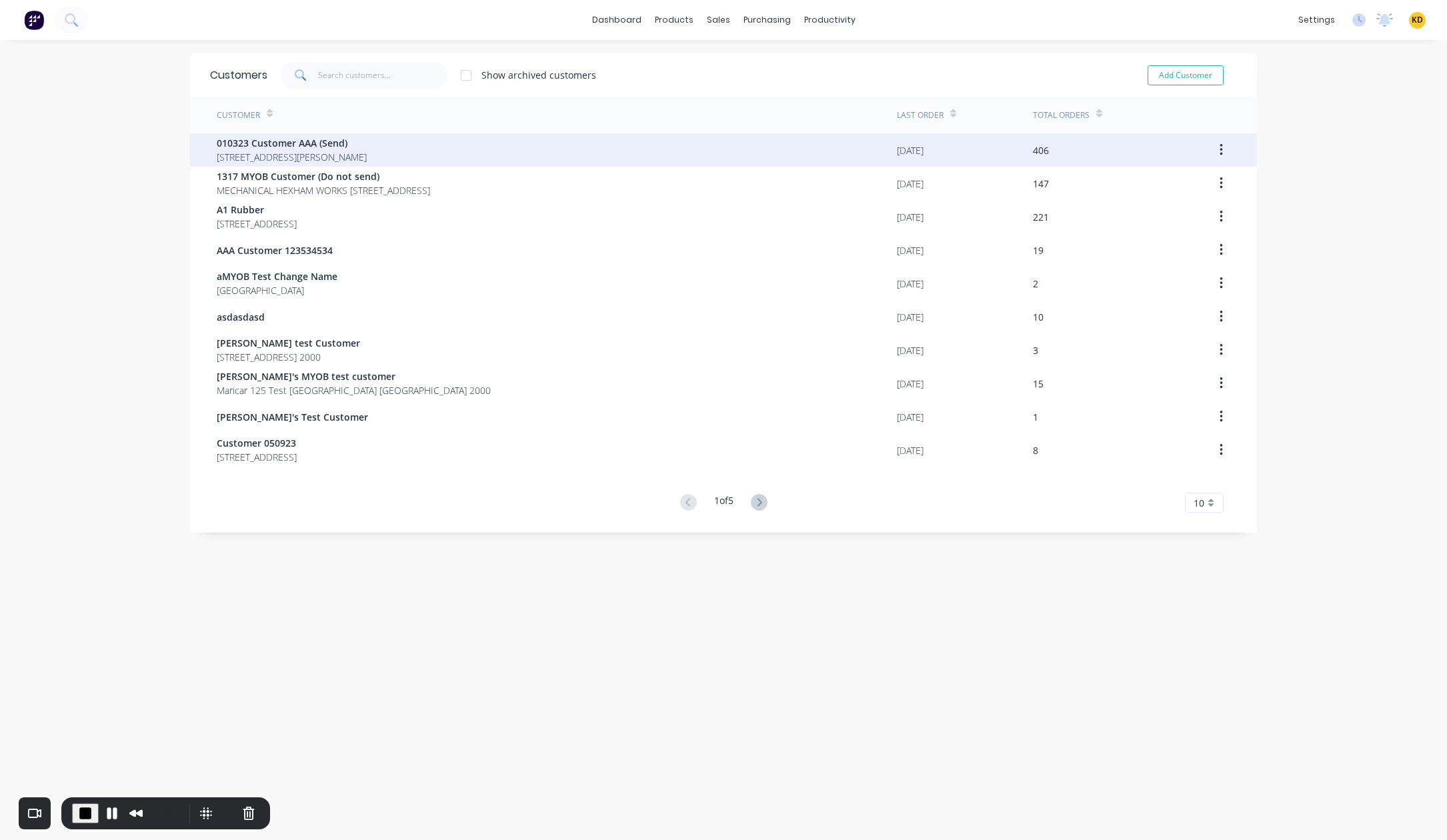
click at [599, 144] on div "010323 Customer AAA (Send) [STREET_ADDRESS][PERSON_NAME]" at bounding box center [556, 150] width 680 height 34
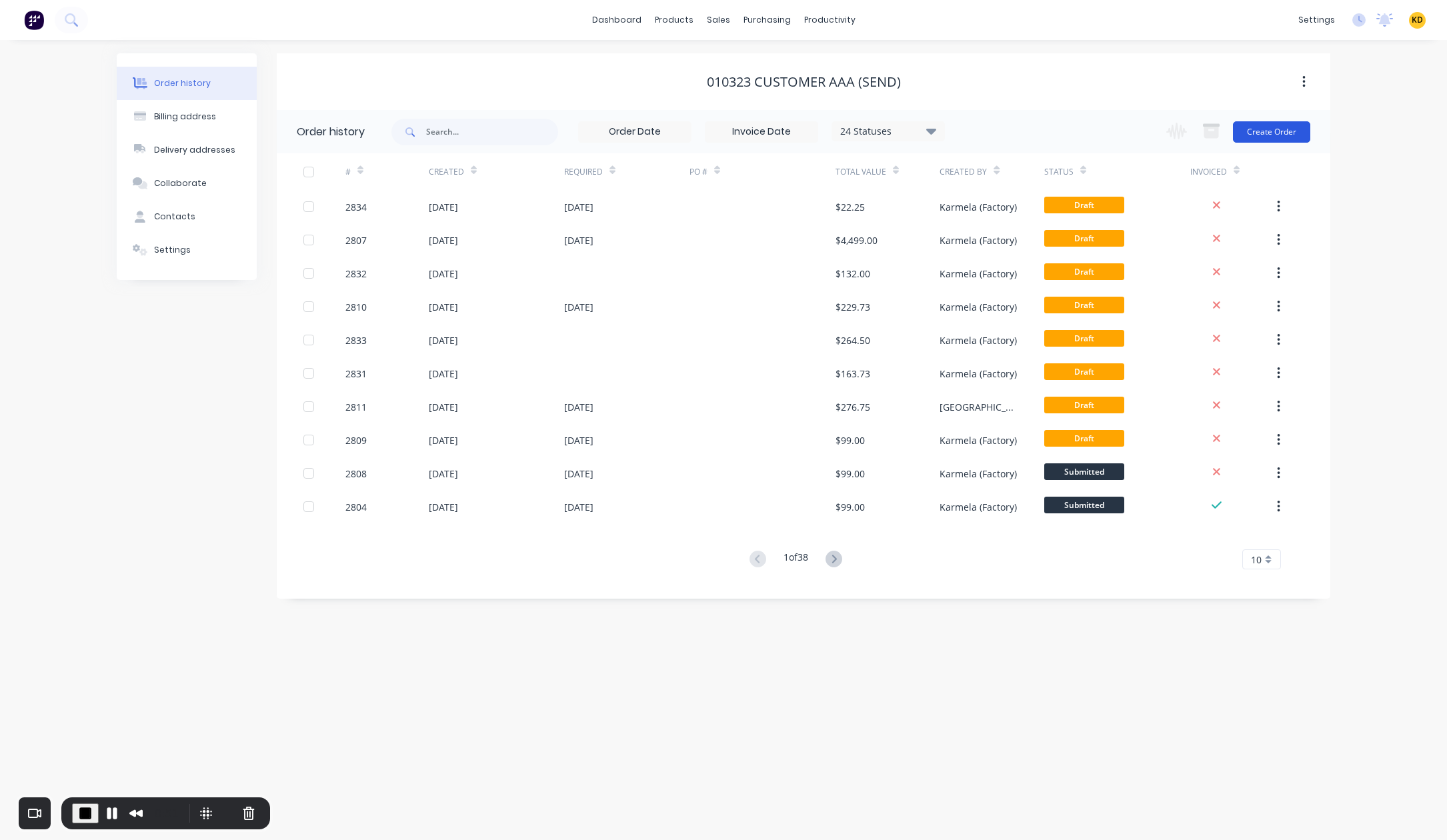
click at [1284, 128] on button "Create Order" at bounding box center [1271, 132] width 77 height 22
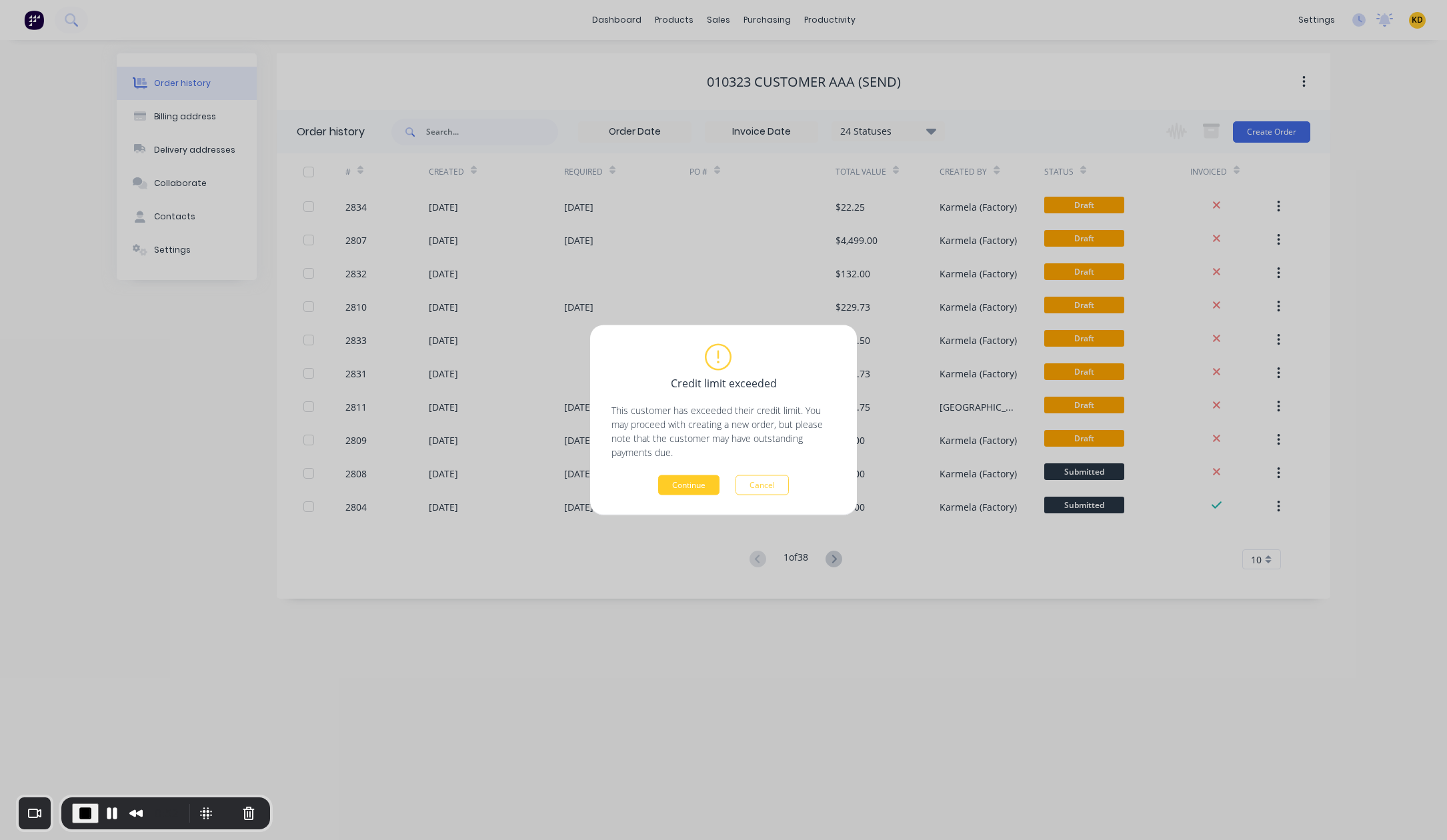
click at [705, 475] on button "Continue" at bounding box center [689, 485] width 61 height 20
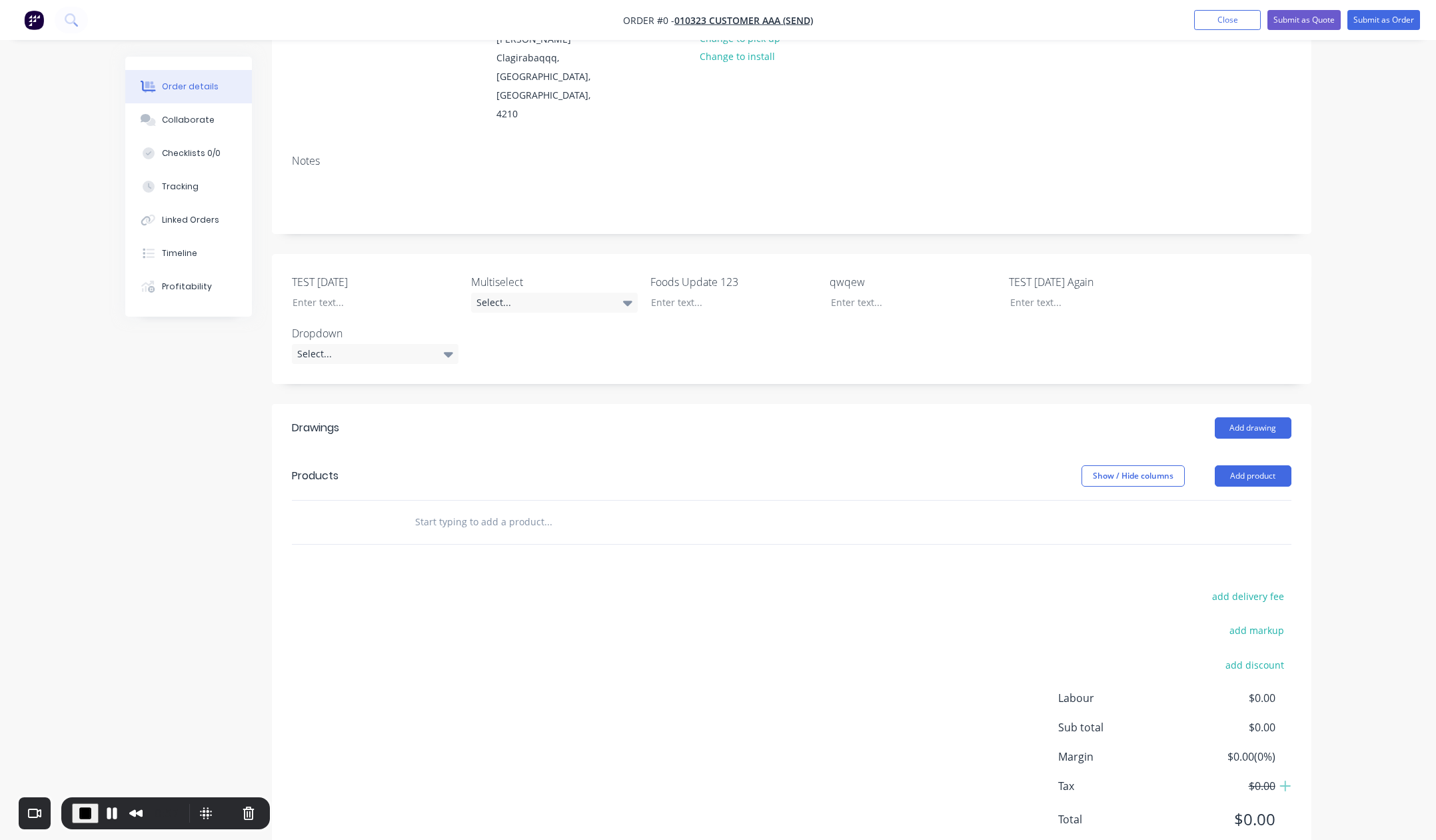
scroll to position [189, 0]
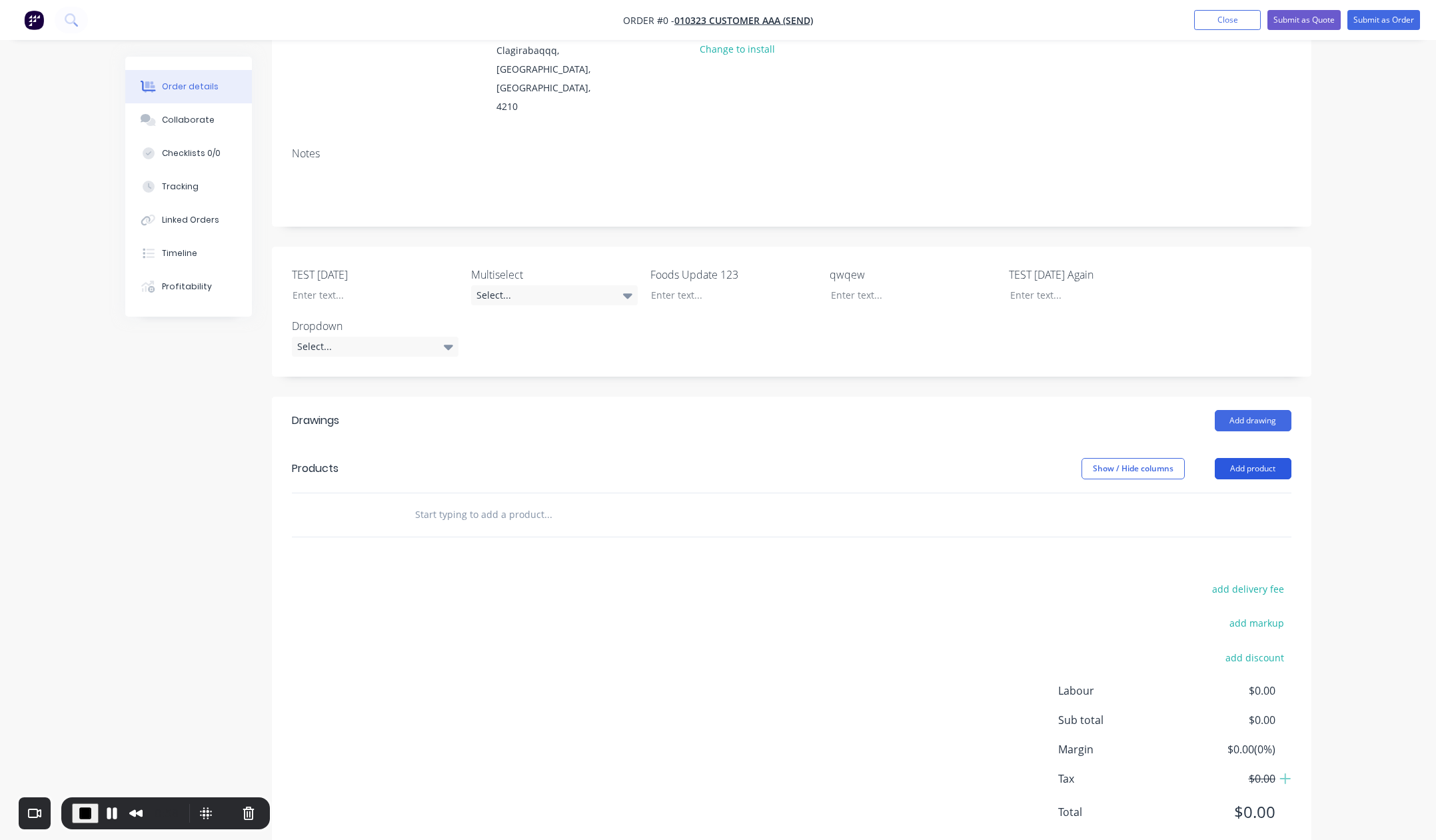
click at [1223, 458] on button "Add product" at bounding box center [1254, 469] width 77 height 22
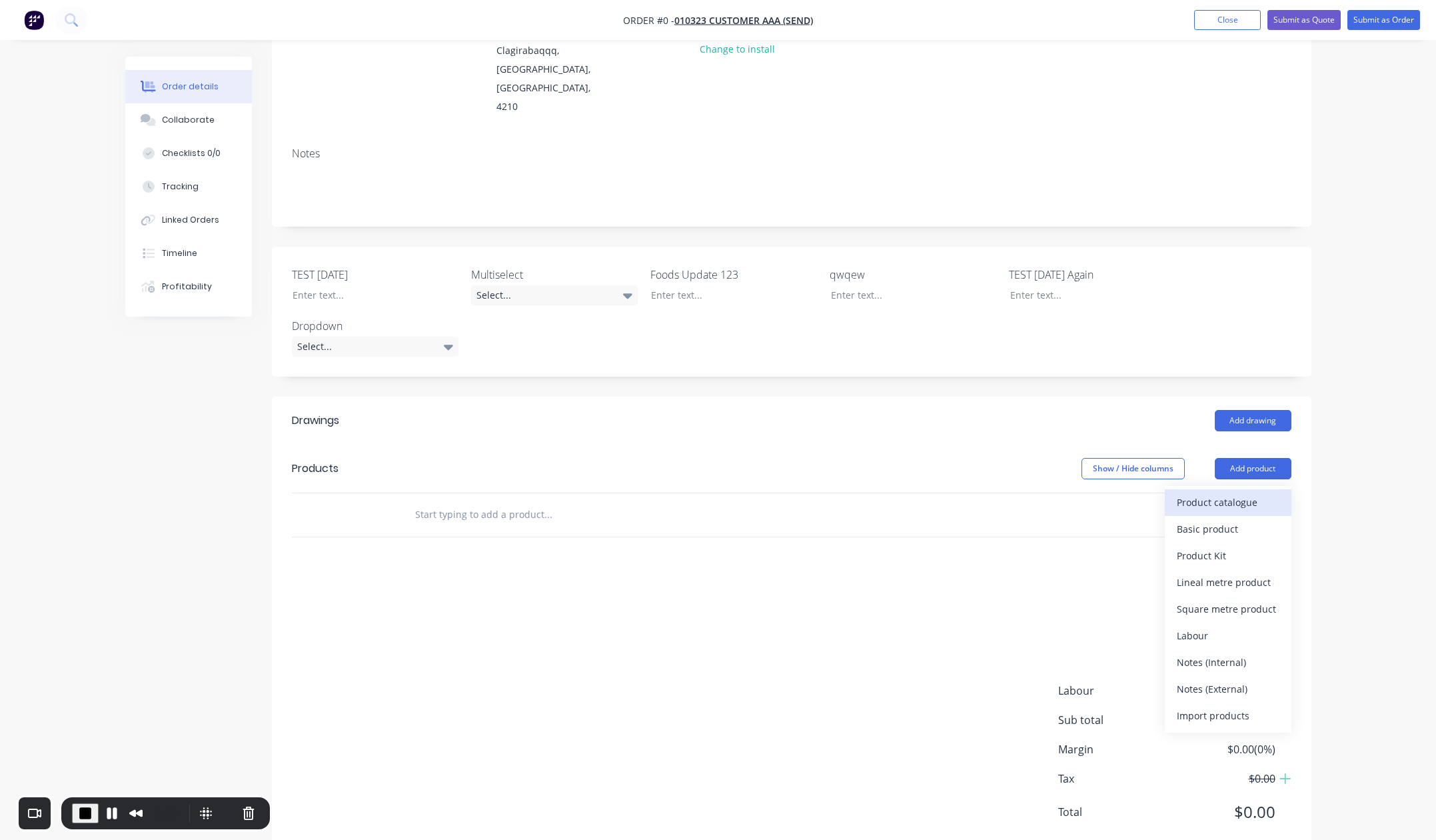
click at [1231, 493] on div "Product catalogue" at bounding box center [1228, 502] width 103 height 19
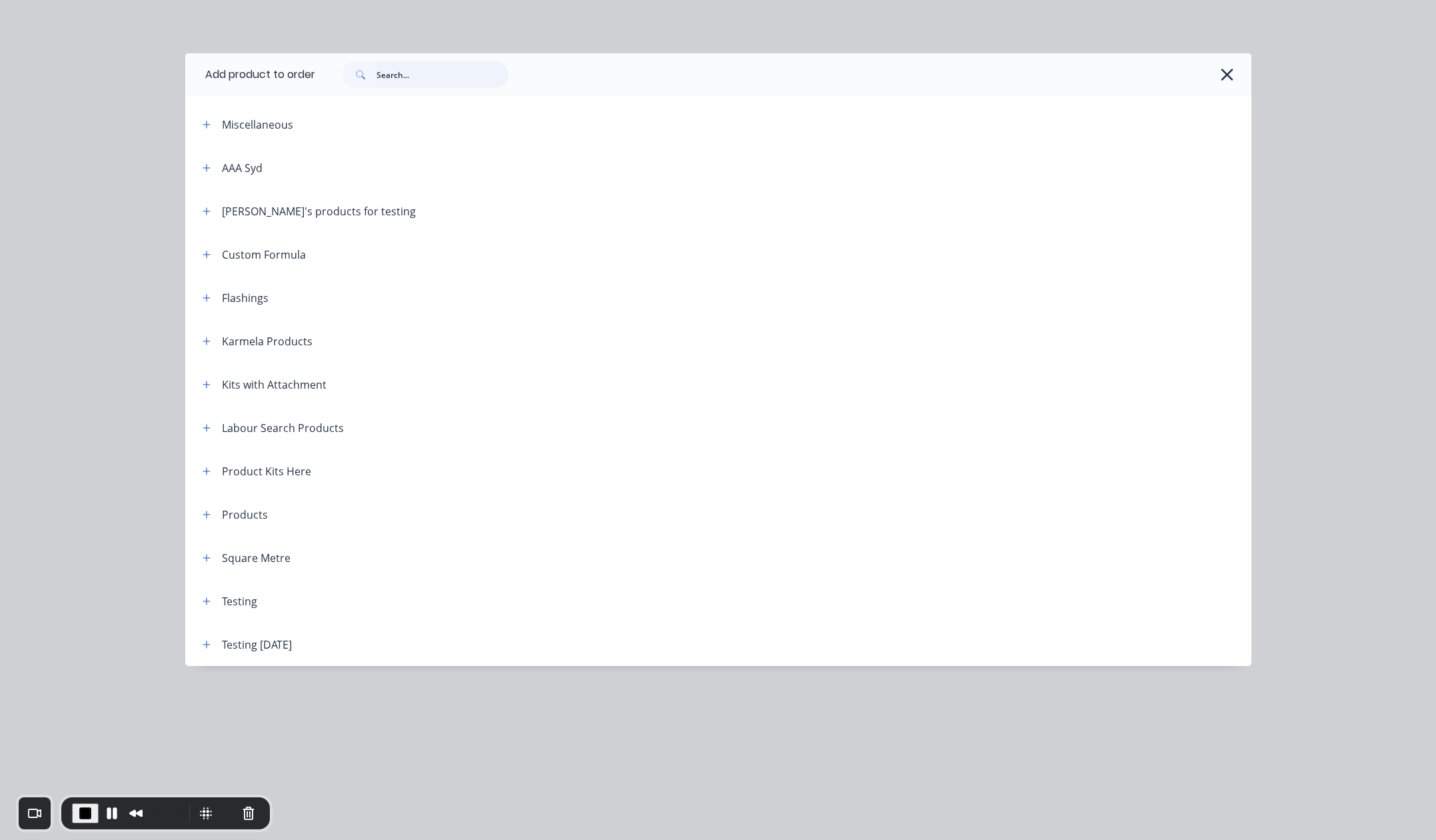
click at [445, 65] on input "text" at bounding box center [442, 74] width 132 height 26
paste input "Custom Kit (Costing)"
type input "Custom Kit (Costing)"
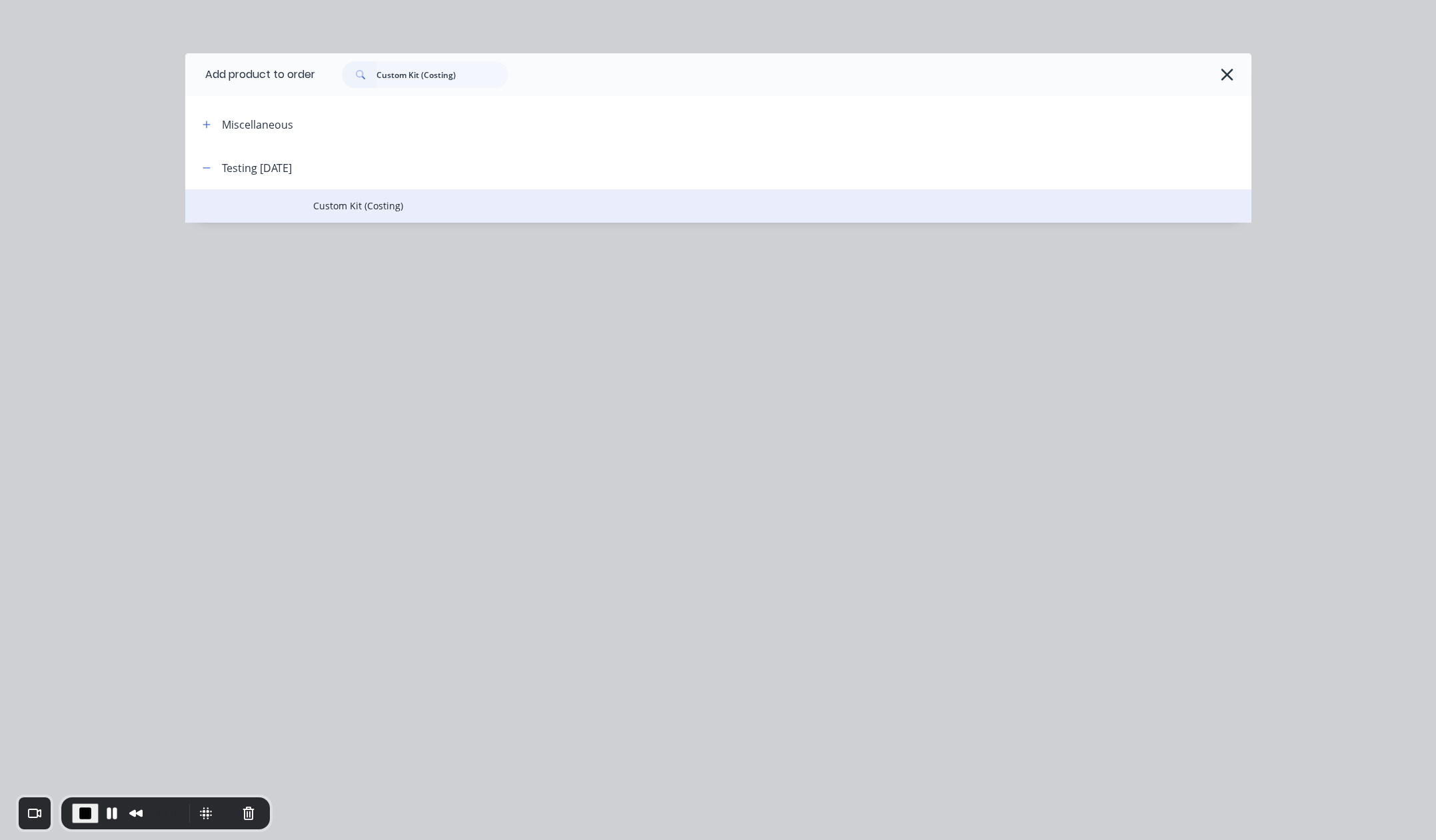
click at [337, 201] on span "Custom Kit (Costing)" at bounding box center [688, 205] width 751 height 14
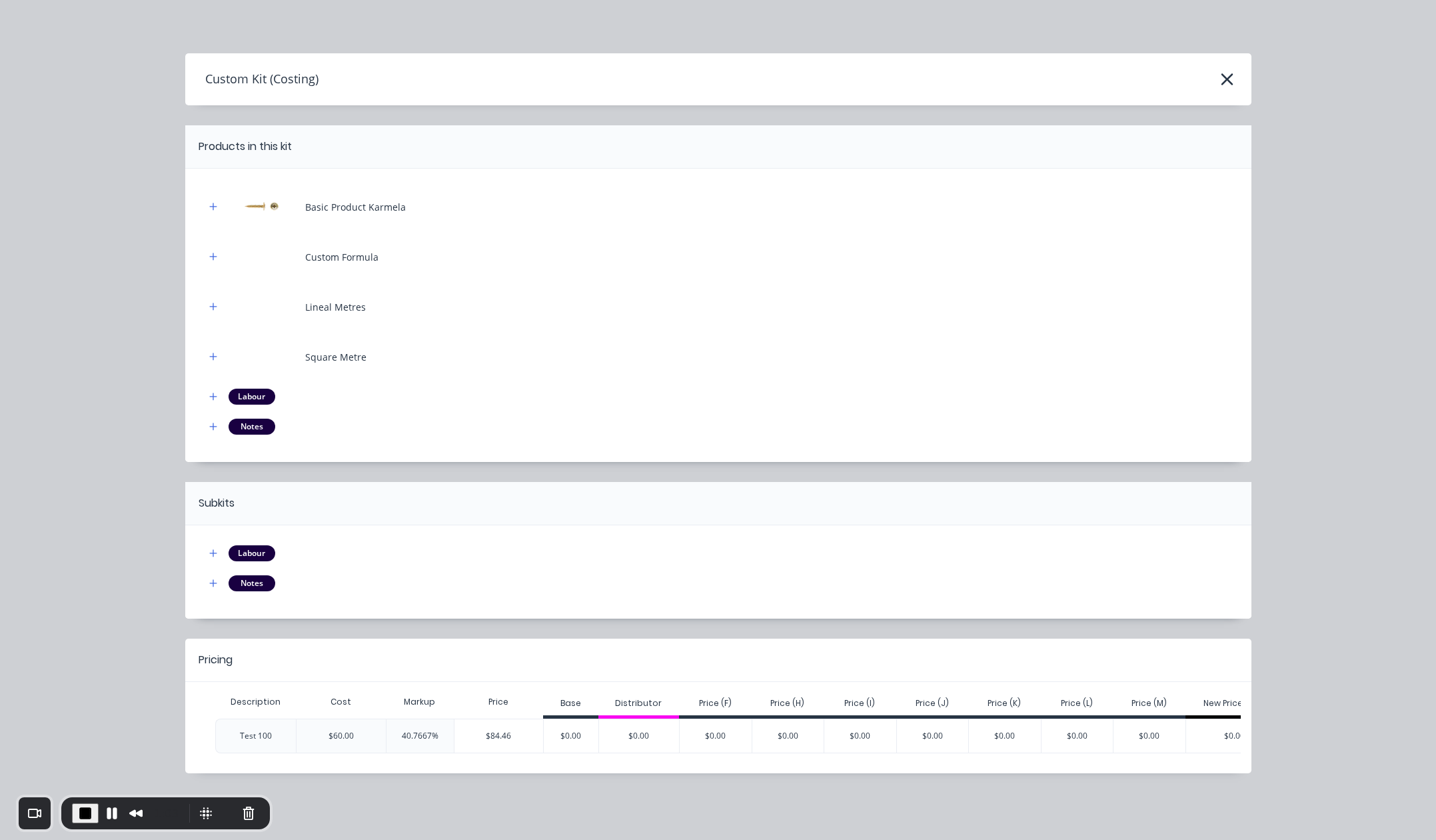
scroll to position [2, 0]
click at [473, 738] on div "$84.46" at bounding box center [499, 736] width 89 height 34
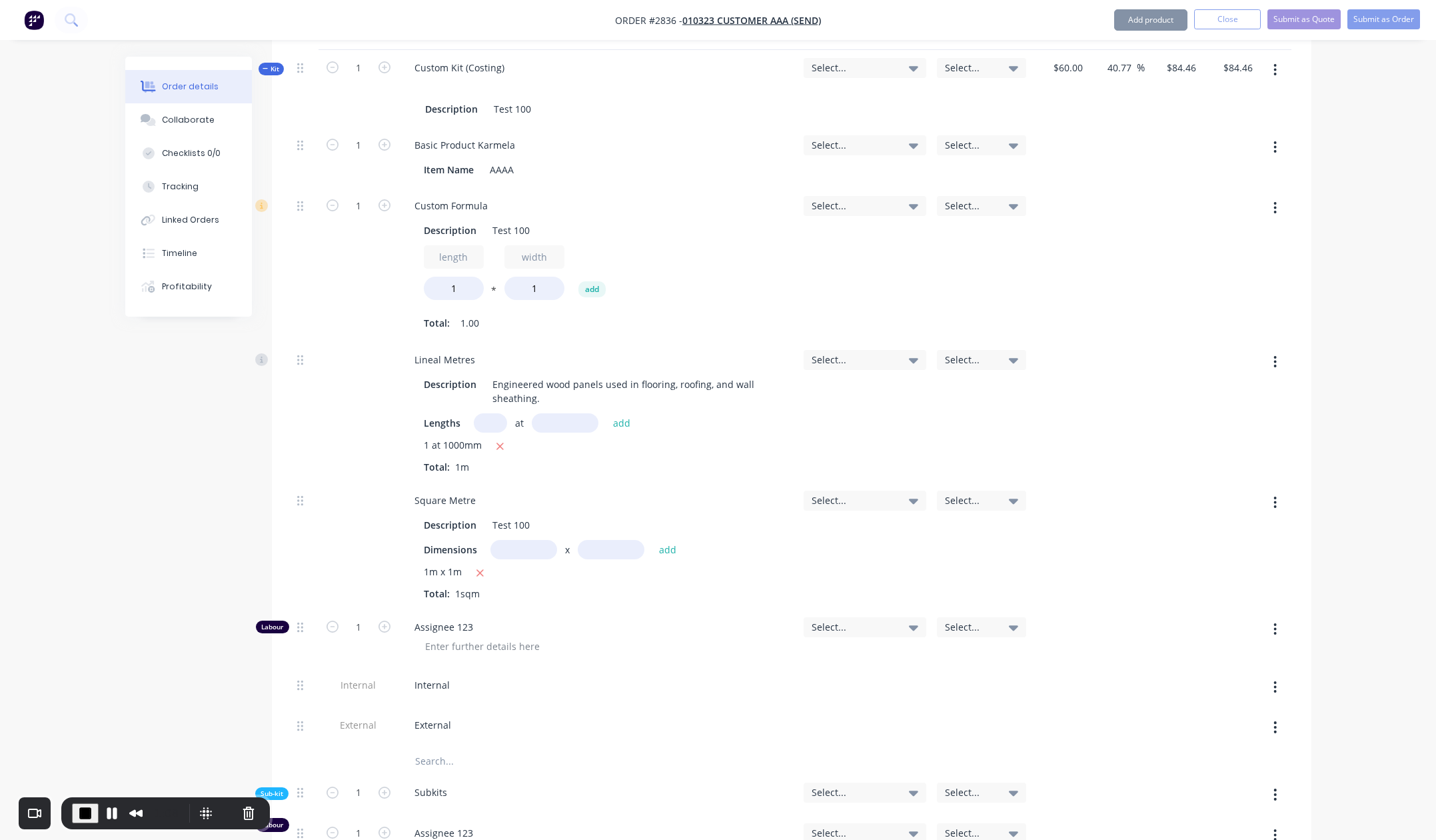
scroll to position [669, 0]
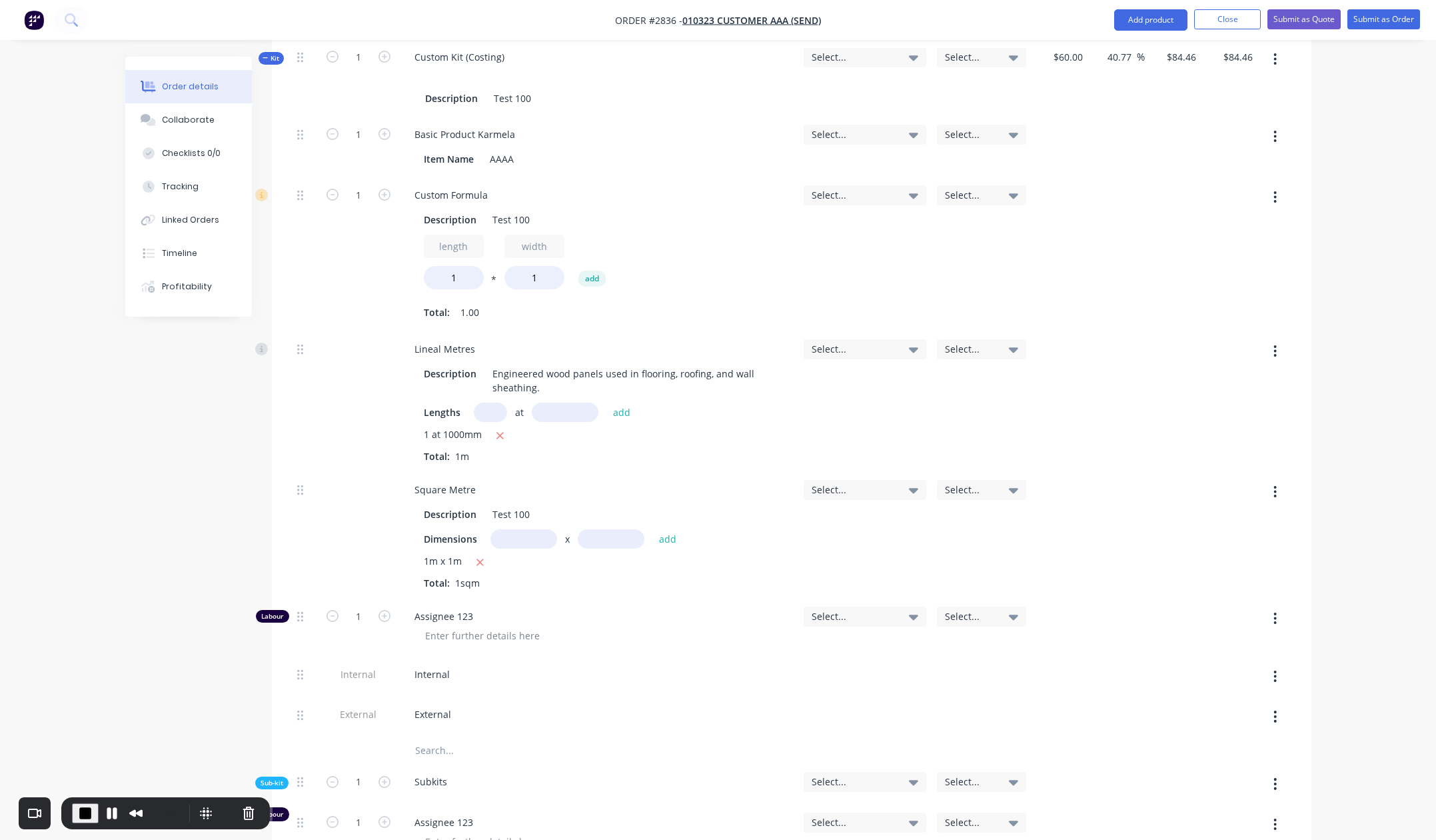
click at [79, 818] on span "End Recording" at bounding box center [85, 814] width 16 height 16
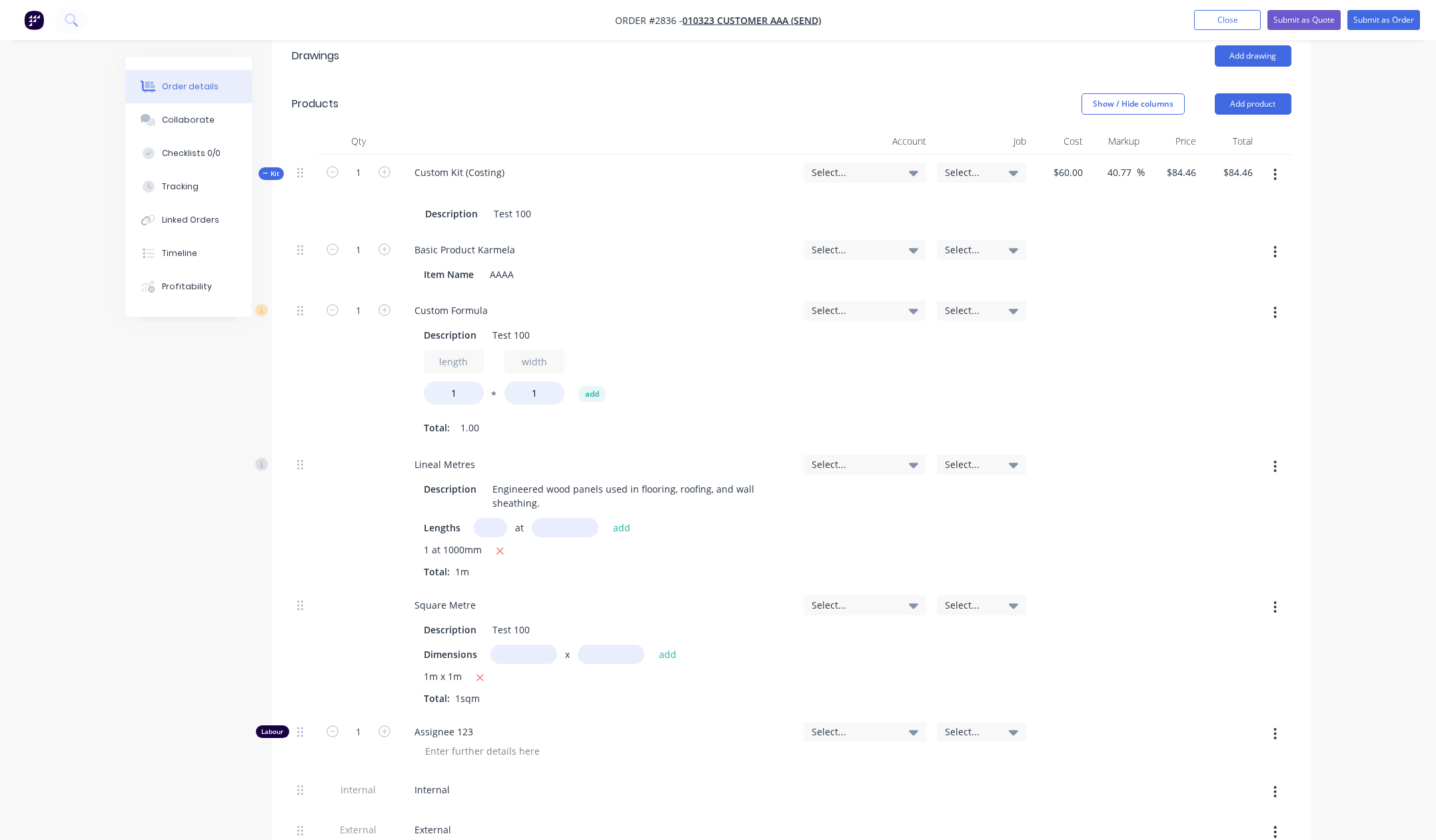
scroll to position [429, 0]
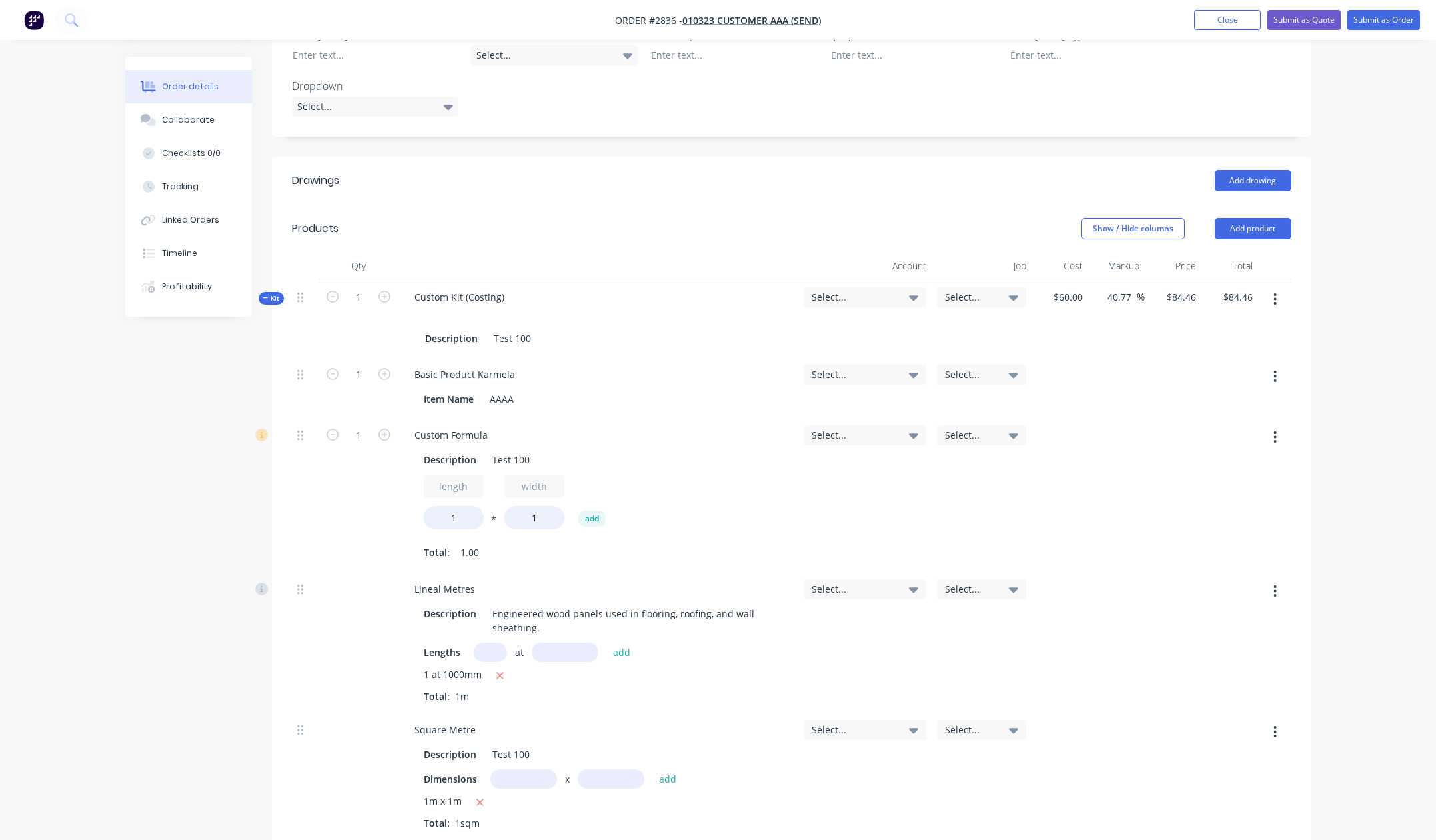
click at [1072, 290] on span "$60.00" at bounding box center [1060, 296] width 46 height 14
click at [1068, 290] on span "$60.00" at bounding box center [1060, 296] width 46 height 14
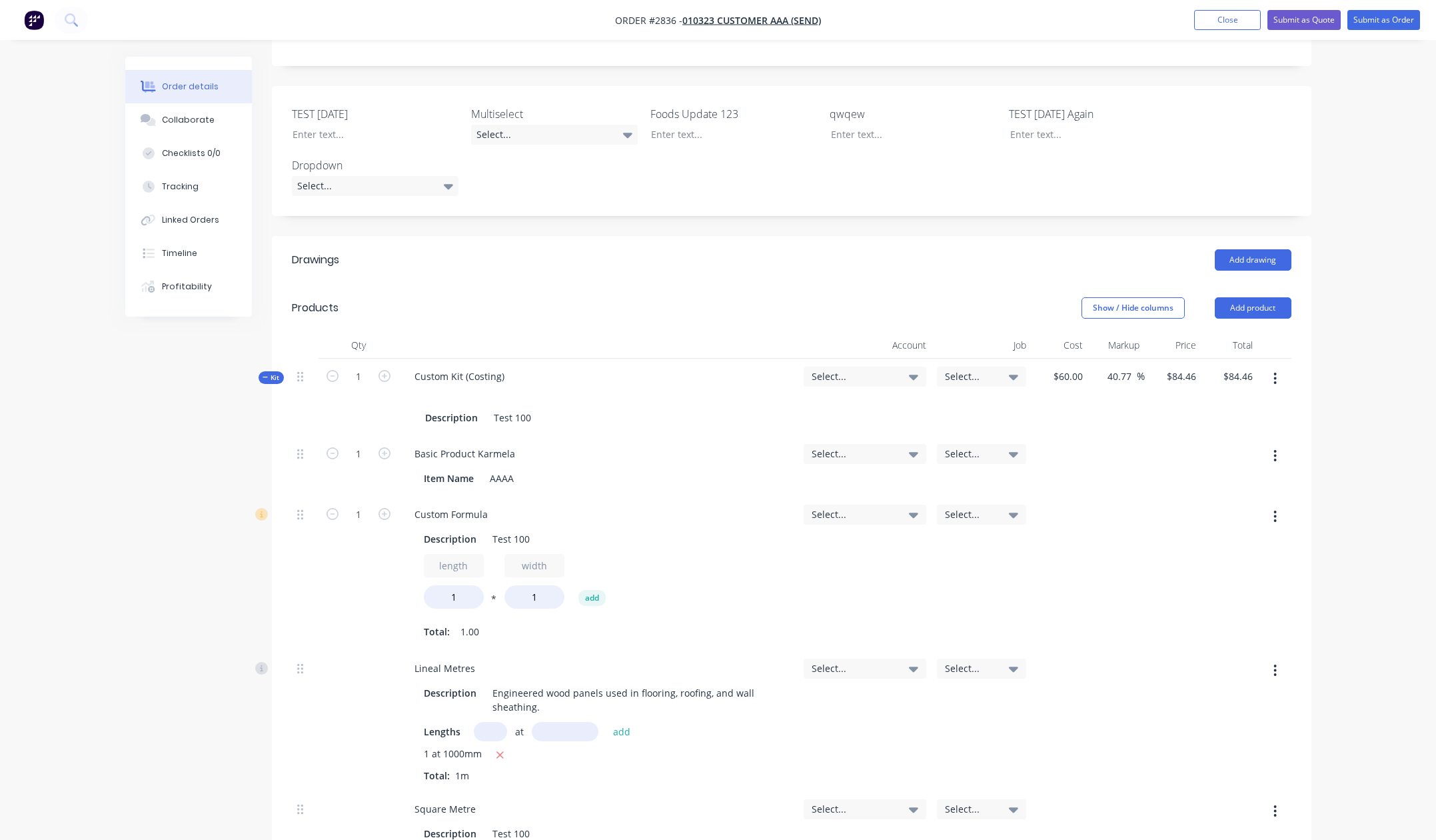
scroll to position [349, 0]
click at [1281, 298] on button "Add product" at bounding box center [1254, 308] width 77 height 22
click at [1228, 386] on div "Product Kit" at bounding box center [1228, 396] width 103 height 19
click at [1227, 359] on div "Standard pricing" at bounding box center [1228, 369] width 103 height 19
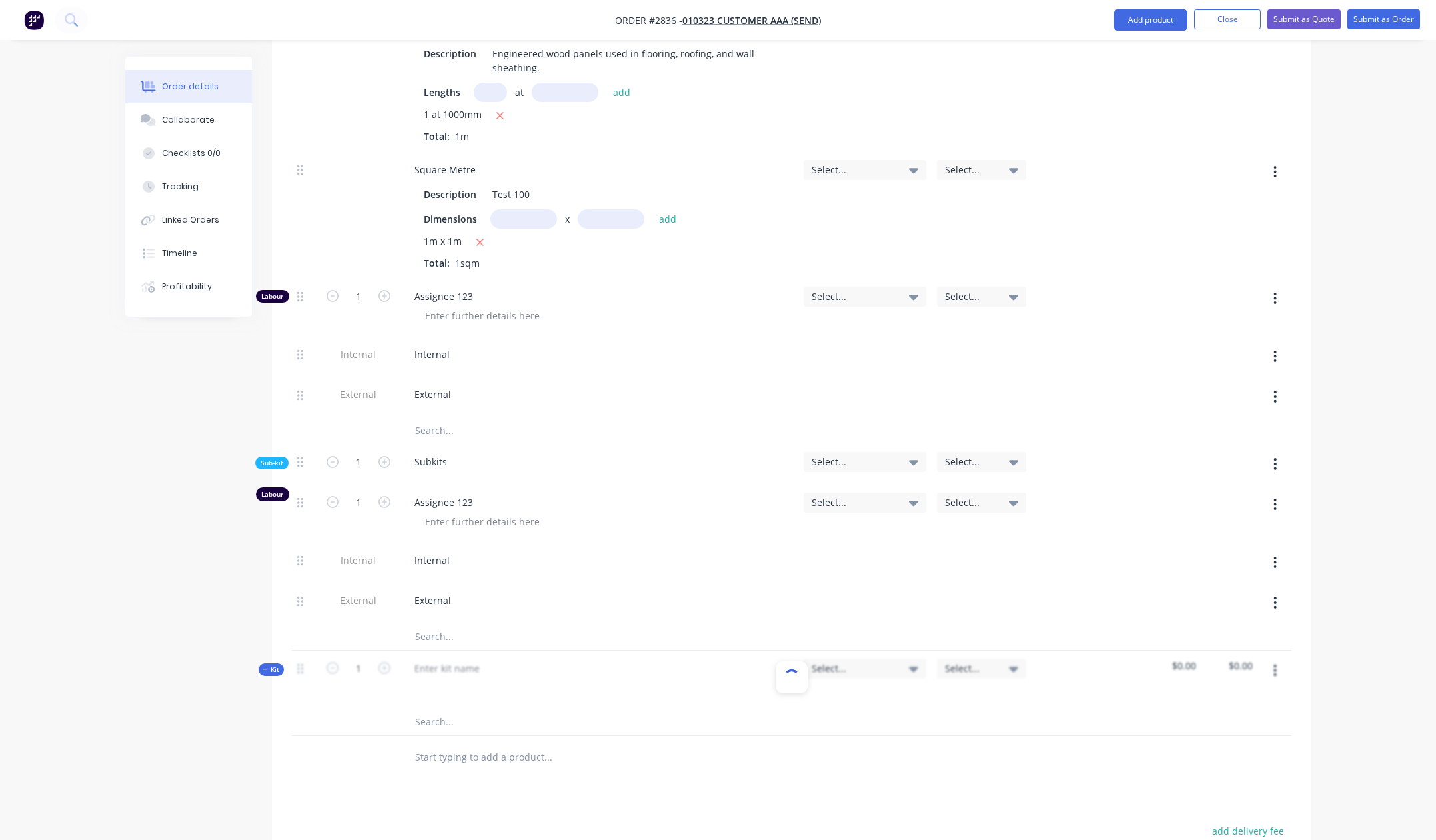
scroll to position [1069, 0]
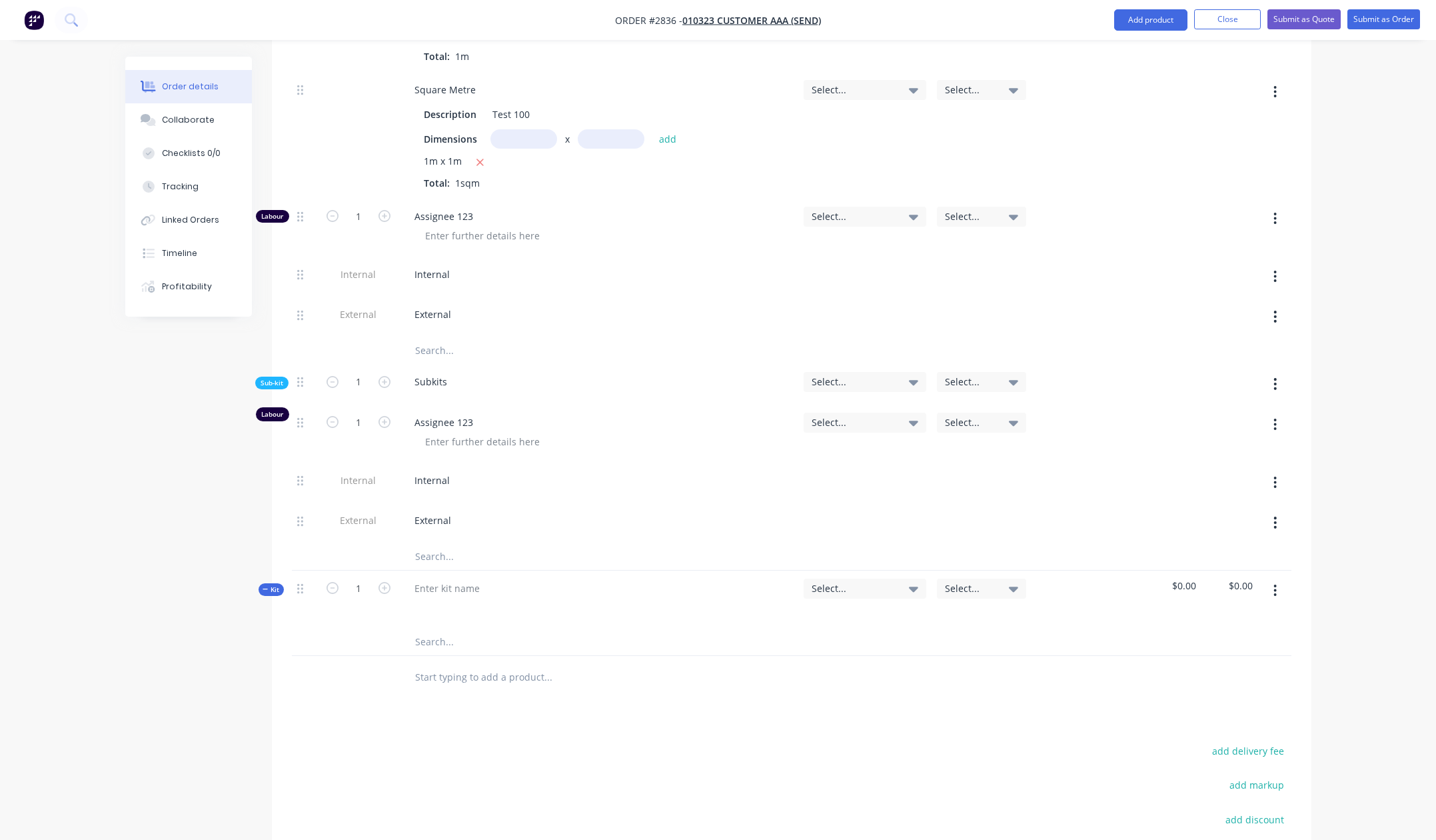
click at [1279, 578] on button "button" at bounding box center [1275, 590] width 31 height 24
click at [432, 578] on div at bounding box center [447, 588] width 87 height 19
click at [623, 690] on div "Drawings Add drawing Products Show / Hide columns Add product Qty Account Job C…" at bounding box center [792, 268] width 1040 height 1503
click at [1284, 570] on div at bounding box center [1276, 599] width 34 height 58
click at [1278, 578] on button "button" at bounding box center [1275, 590] width 31 height 24
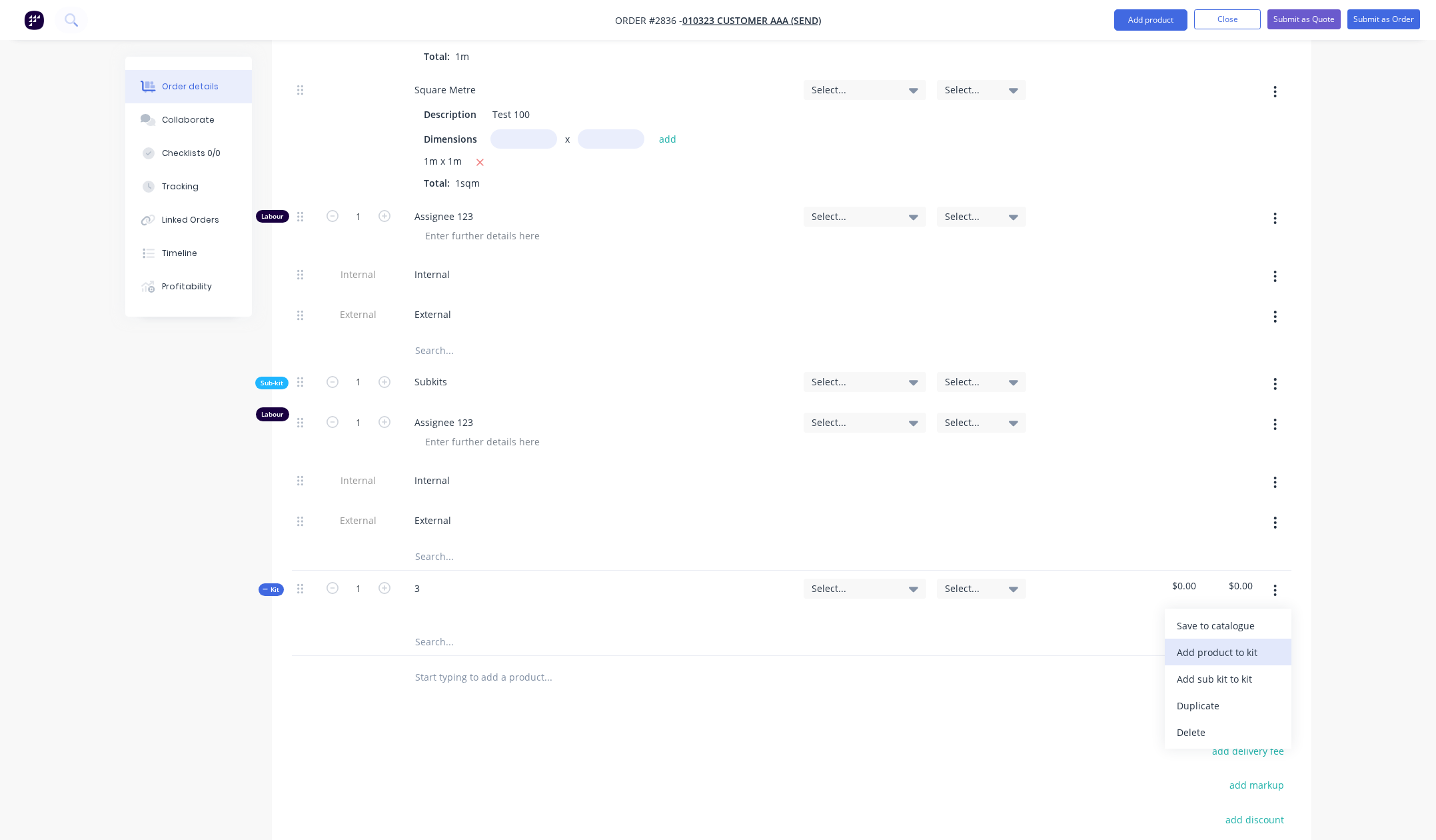
click at [1227, 643] on div "Add product to kit" at bounding box center [1228, 652] width 103 height 19
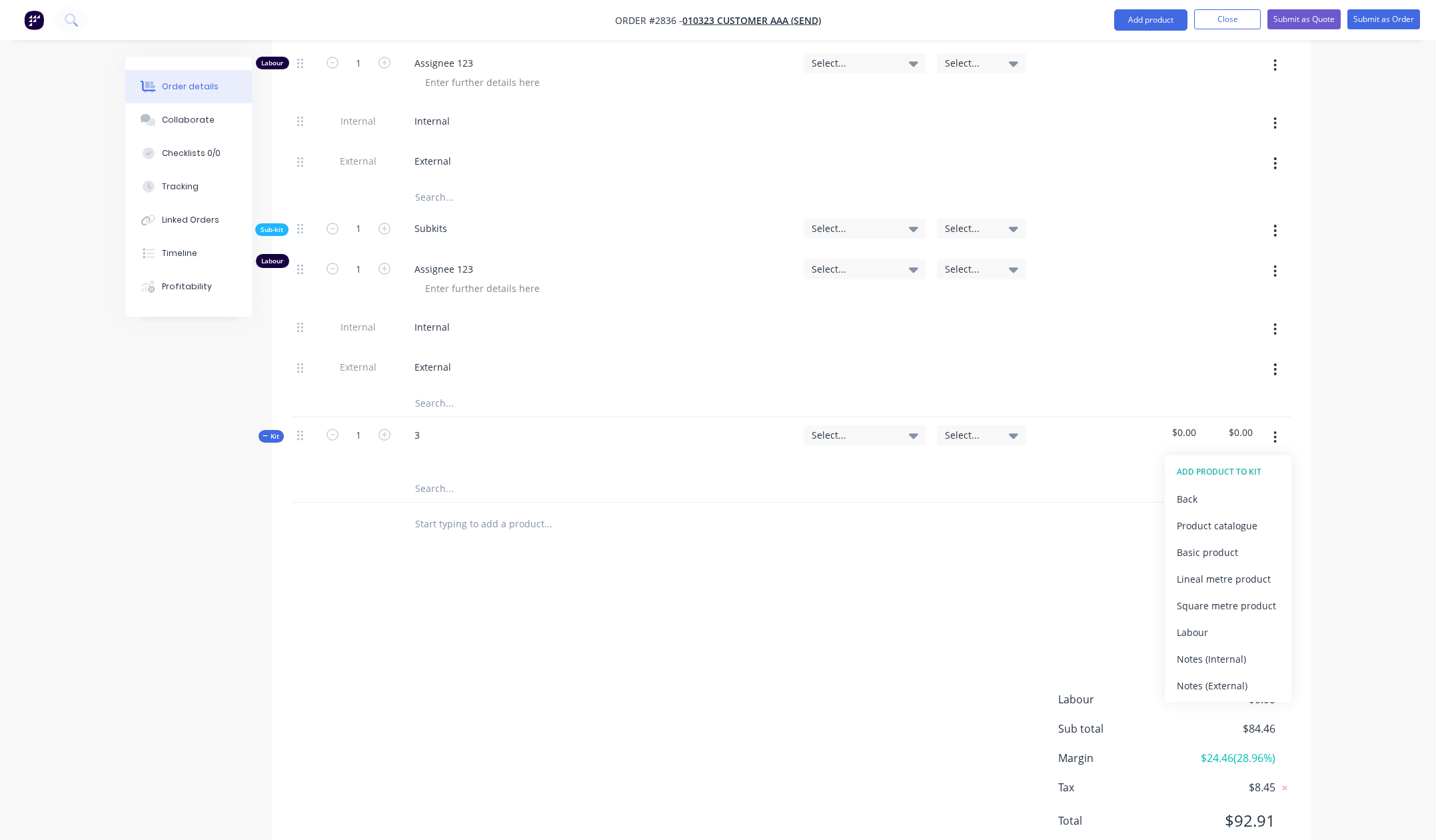
scroll to position [1232, 0]
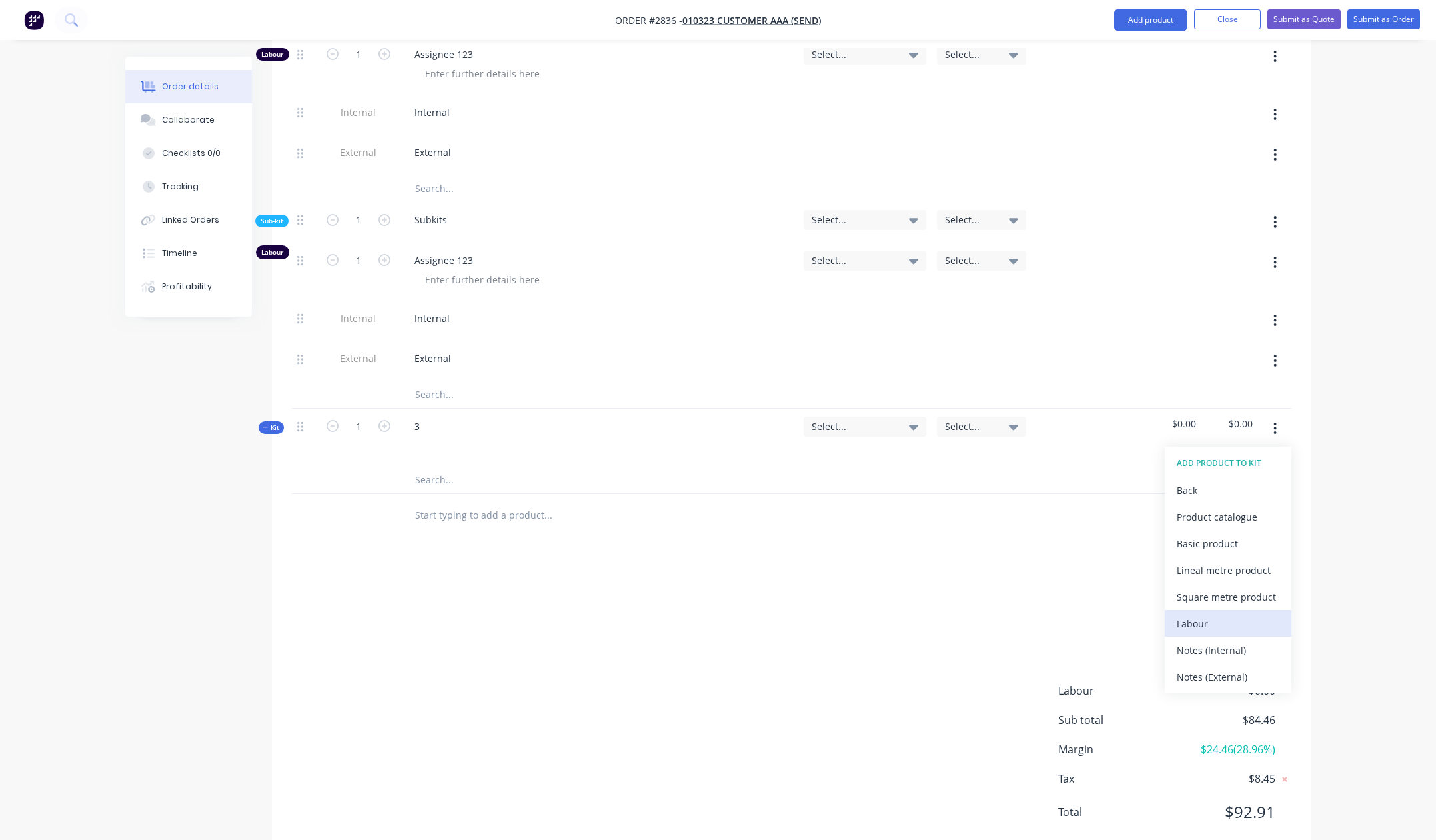
click at [1227, 614] on div "Labour" at bounding box center [1228, 623] width 103 height 19
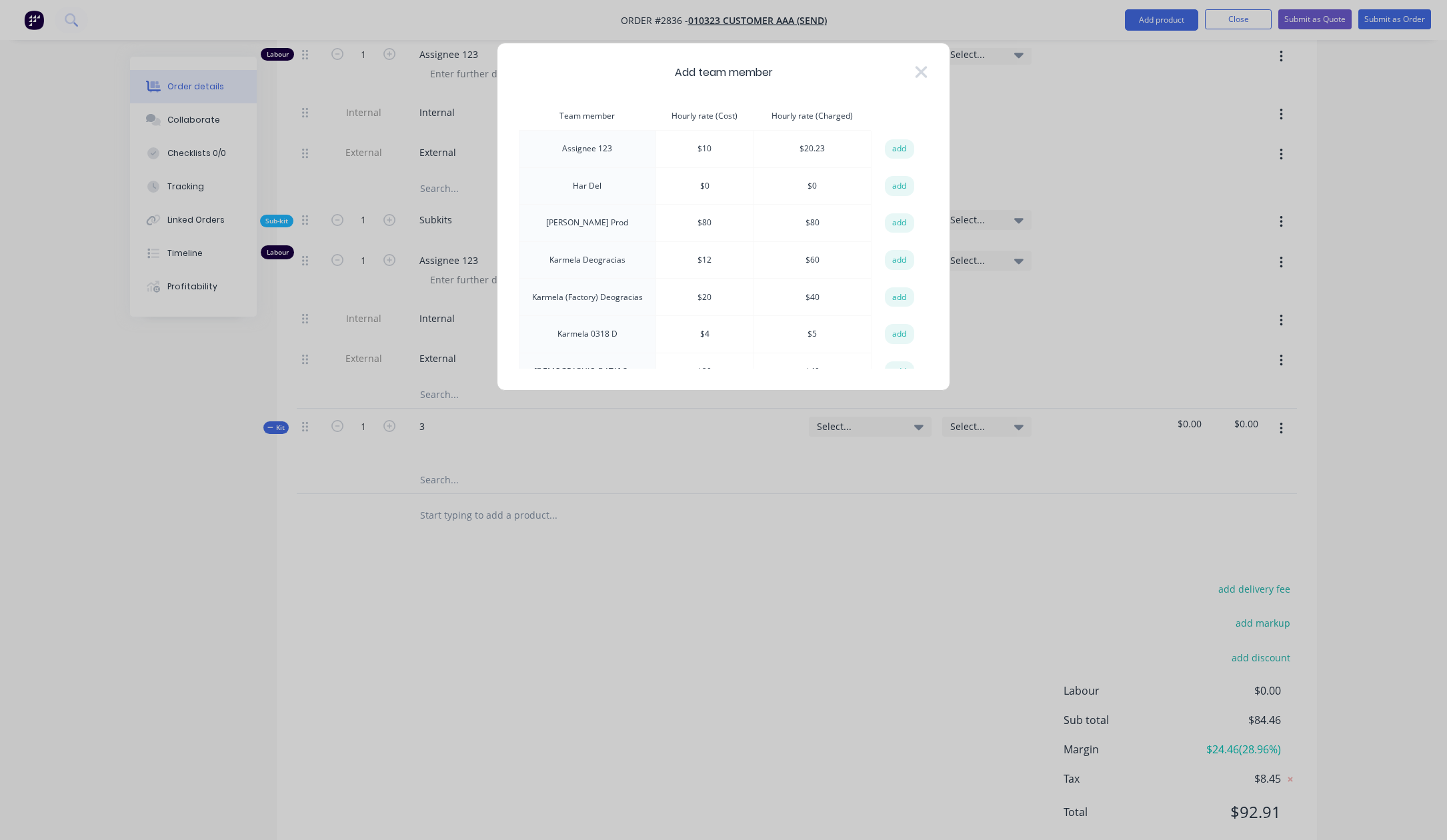
click at [896, 146] on button "add" at bounding box center [900, 149] width 30 height 20
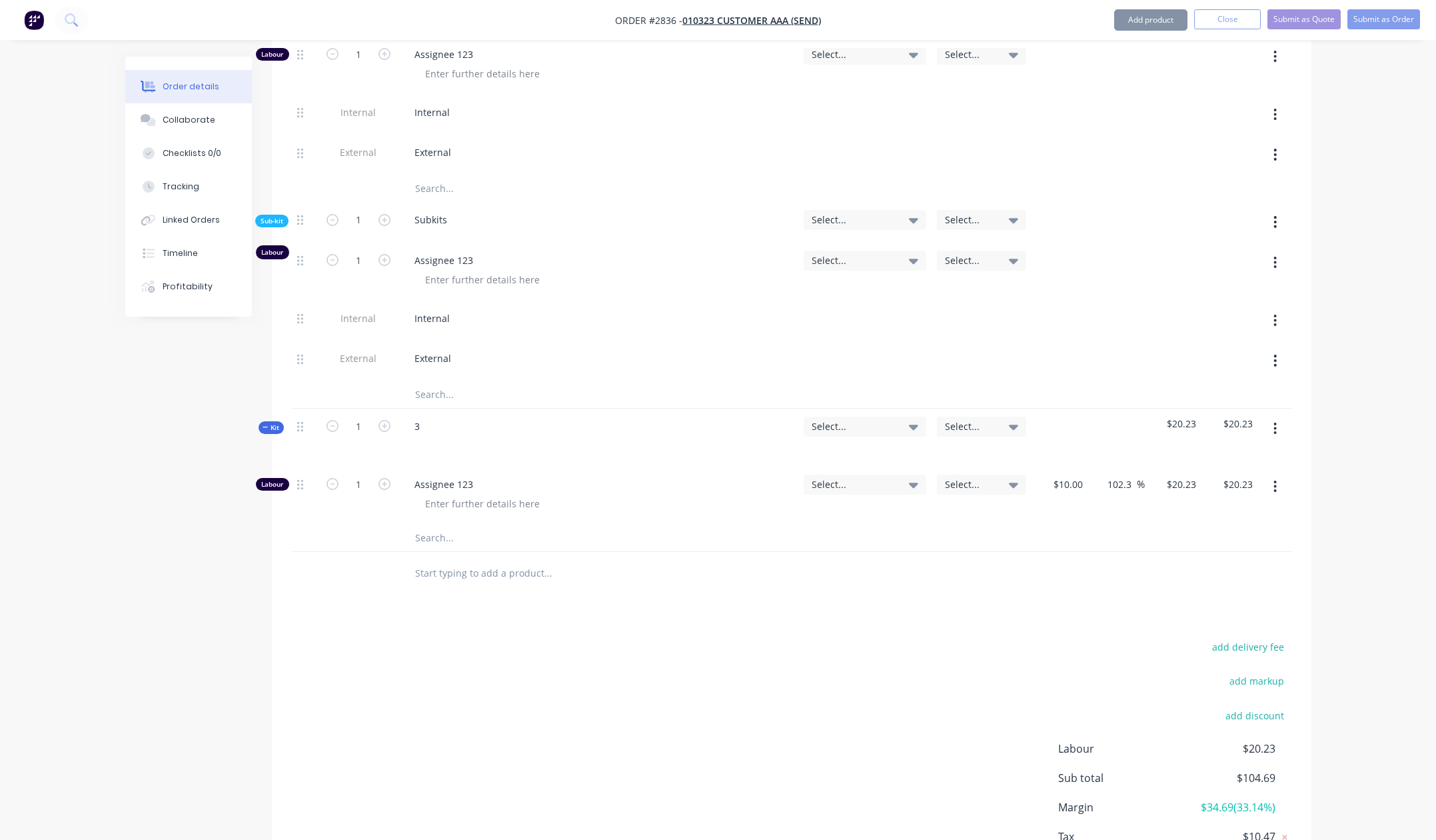
click at [1274, 421] on icon "button" at bounding box center [1276, 428] width 3 height 14
click at [1251, 481] on div "Add product to kit" at bounding box center [1228, 490] width 103 height 19
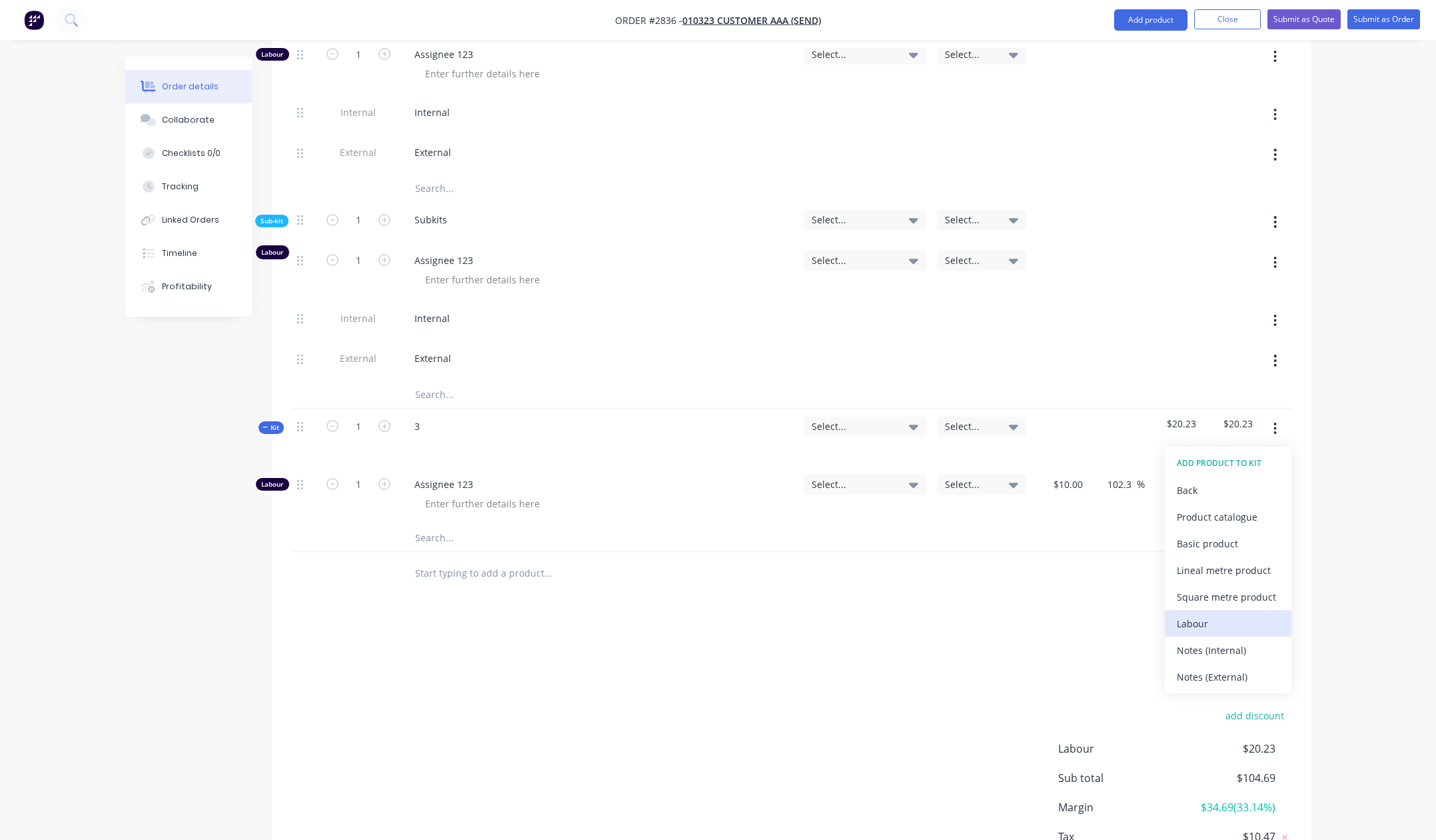
click at [1230, 614] on div "Labour" at bounding box center [1228, 623] width 103 height 19
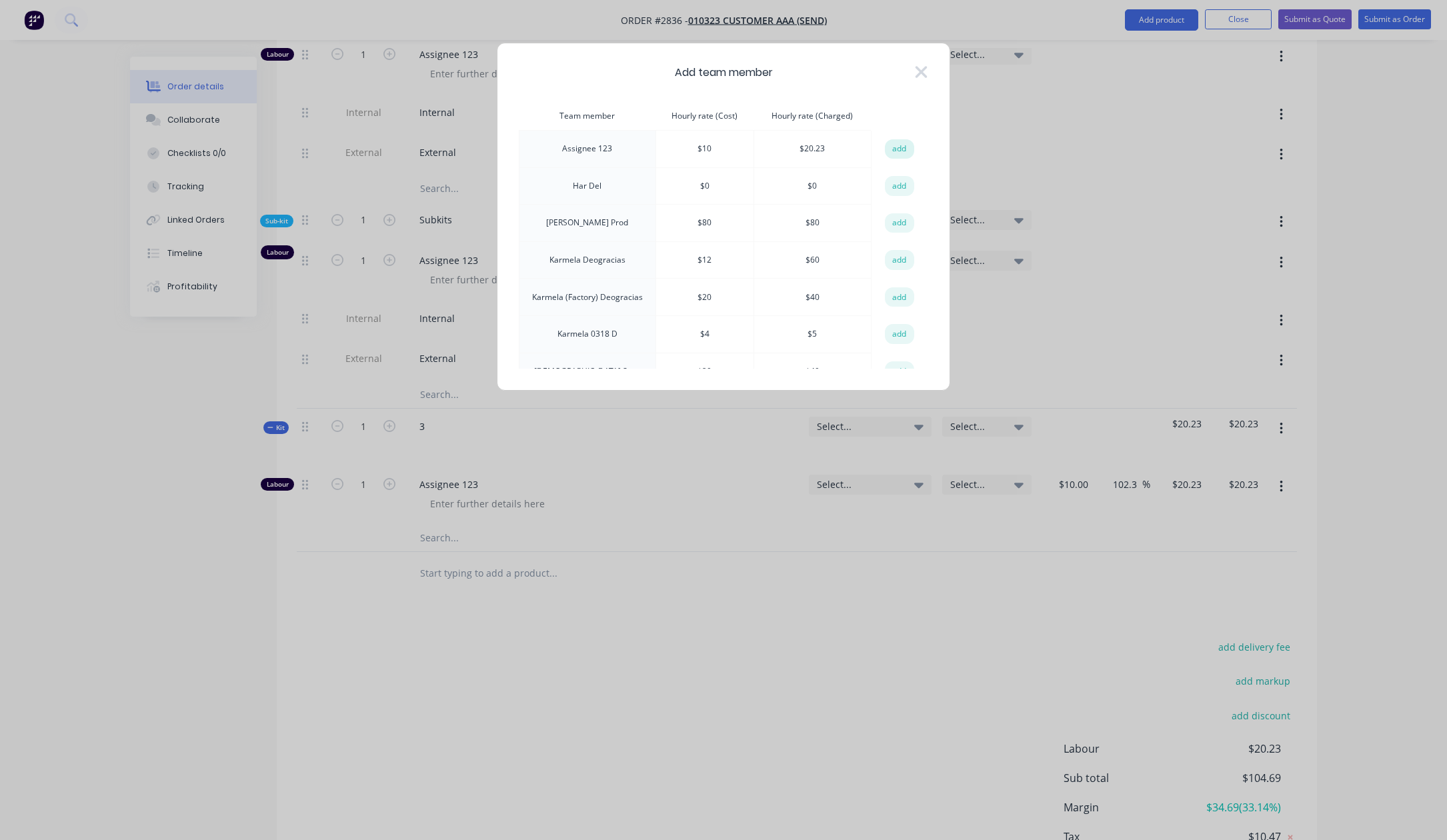
click at [888, 146] on button "add" at bounding box center [900, 149] width 30 height 20
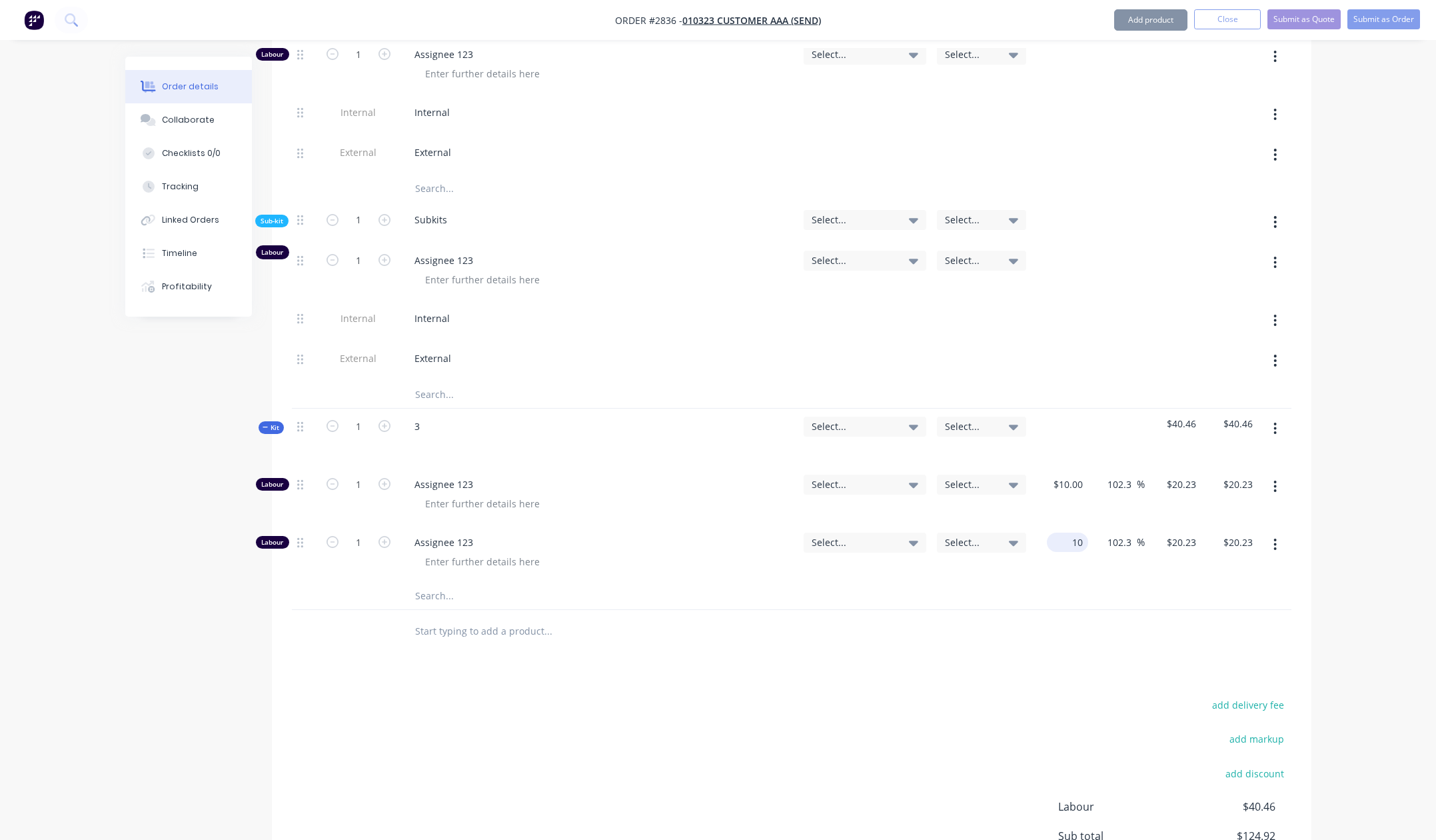
click at [1080, 533] on input "10" at bounding box center [1070, 542] width 36 height 19
type input "$20.00"
type input "$40.46"
click at [1004, 639] on div "Drawings Add drawing Products Show / Hide columns Add product Qty Account Job C…" at bounding box center [792, 164] width 1040 height 1618
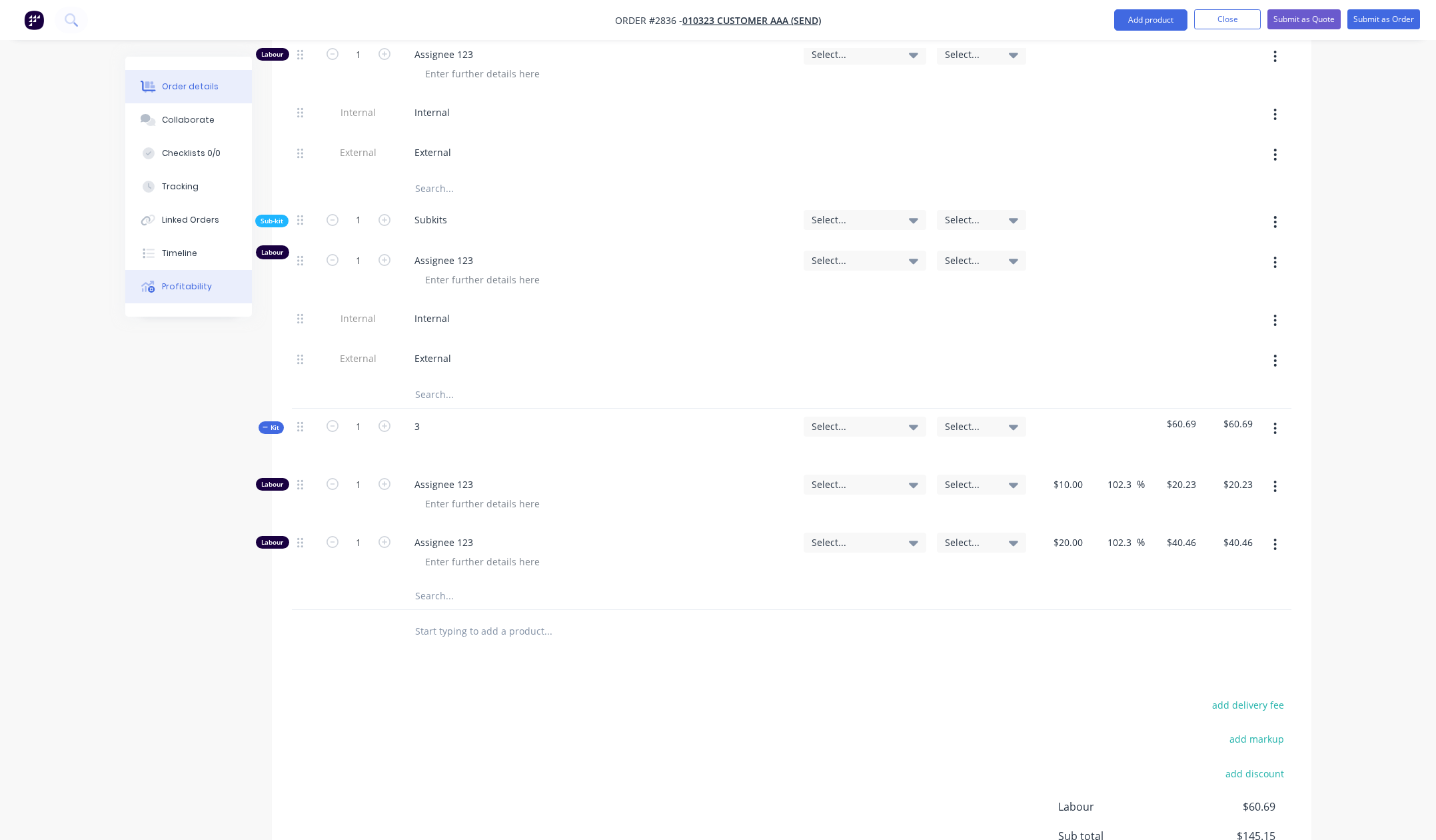
click at [177, 285] on div "Profitability" at bounding box center [187, 286] width 50 height 12
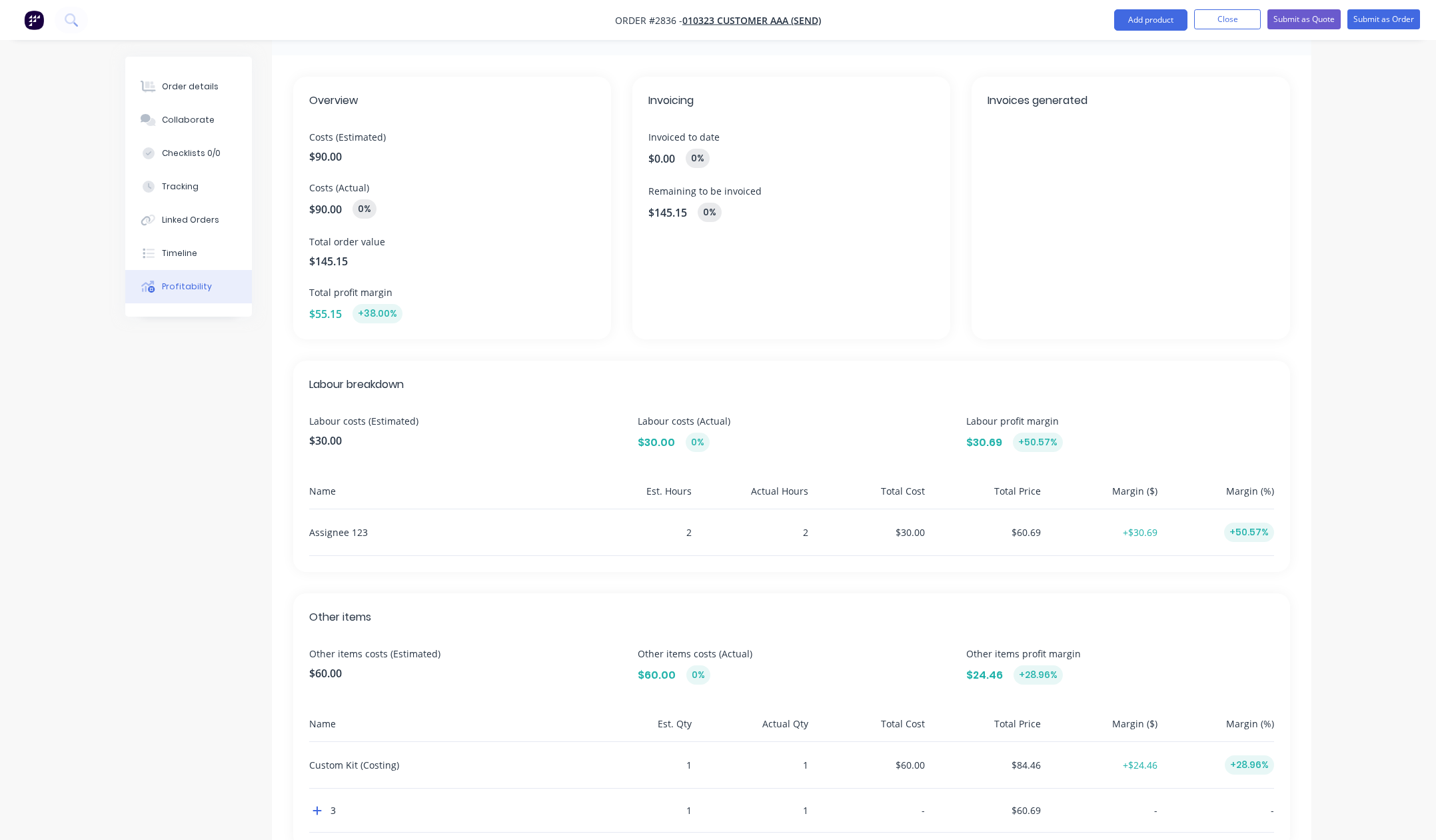
scroll to position [16, 0]
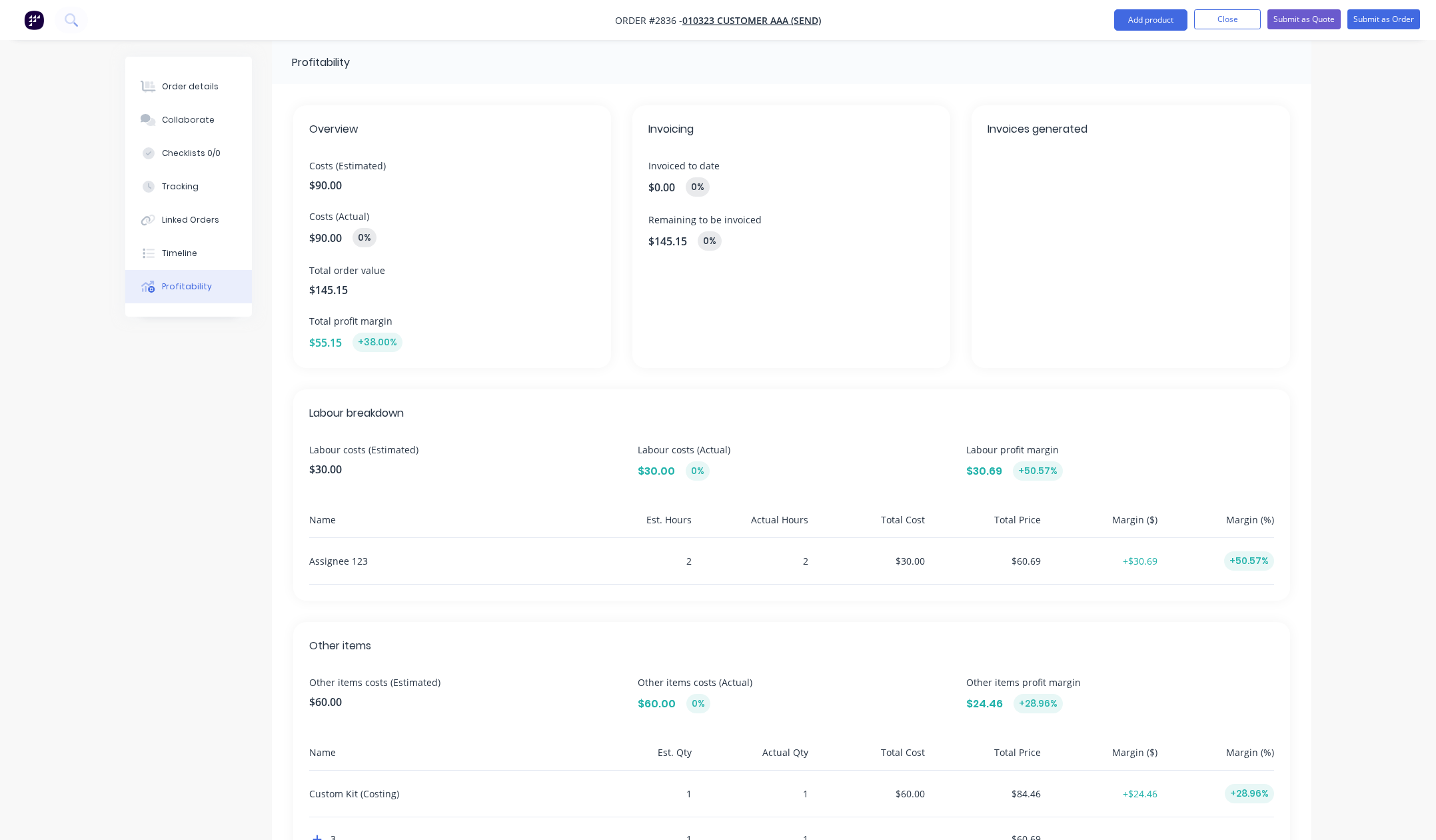
click at [1405, 452] on div "Order details Collaborate Checklists 0/0 Tracking Linked Orders Timeline Profit…" at bounding box center [718, 452] width 1436 height 935
click at [195, 74] on button "Order details" at bounding box center [189, 87] width 127 height 34
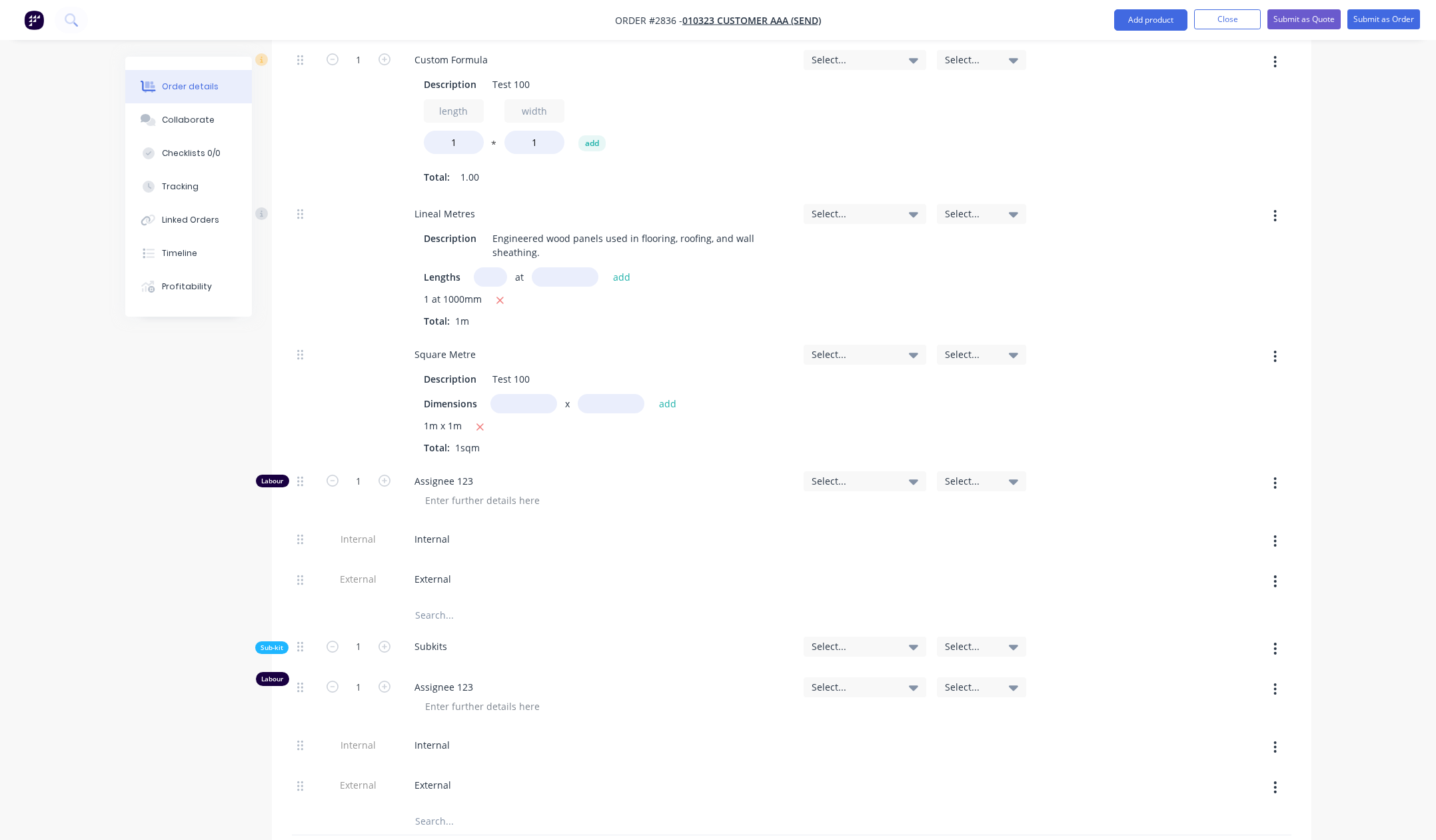
scroll to position [816, 0]
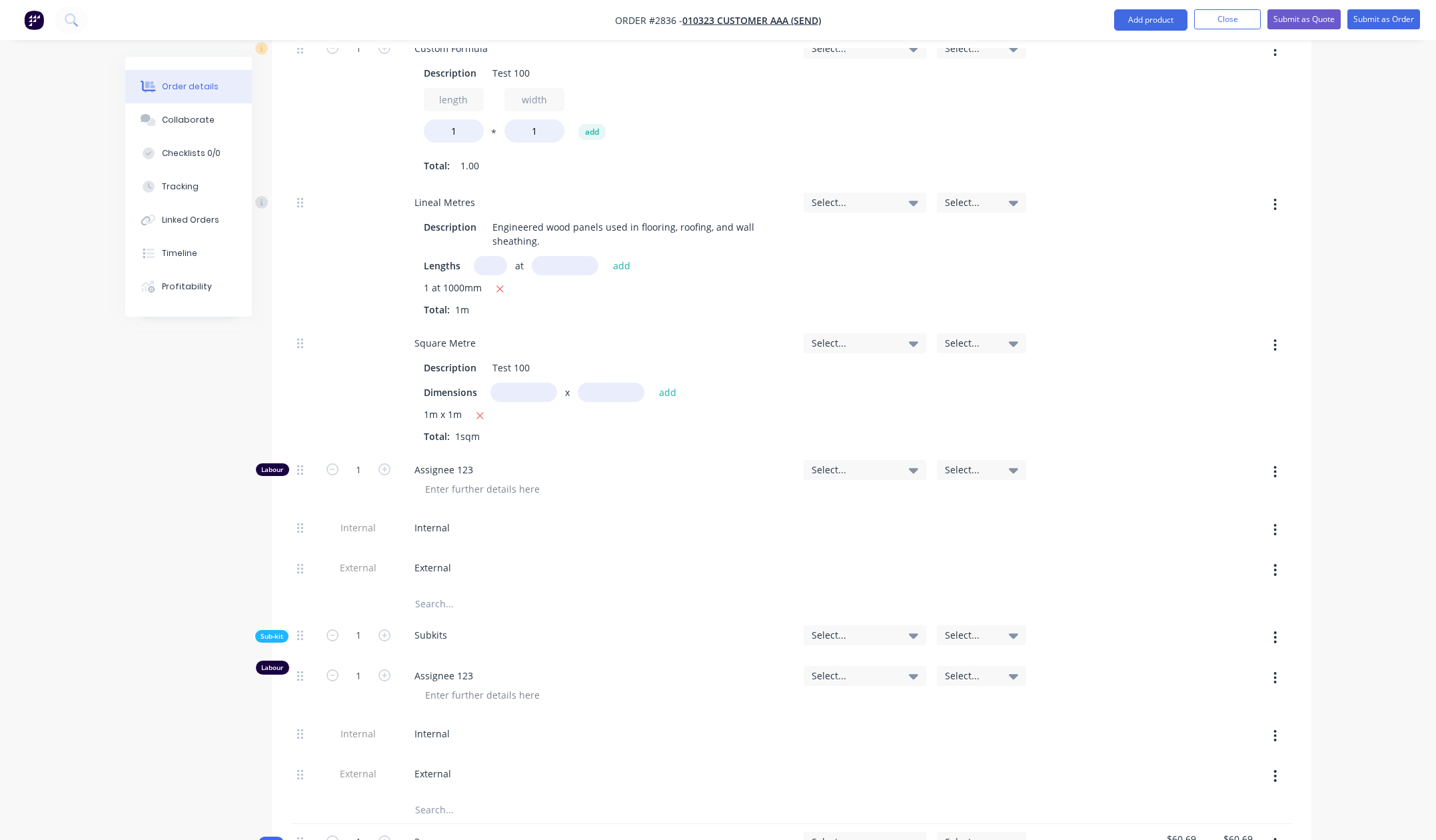
click at [1373, 601] on div "Order details Collaborate Checklists 0/0 Tracking Linked Orders Timeline Profit…" at bounding box center [718, 296] width 1436 height 2224
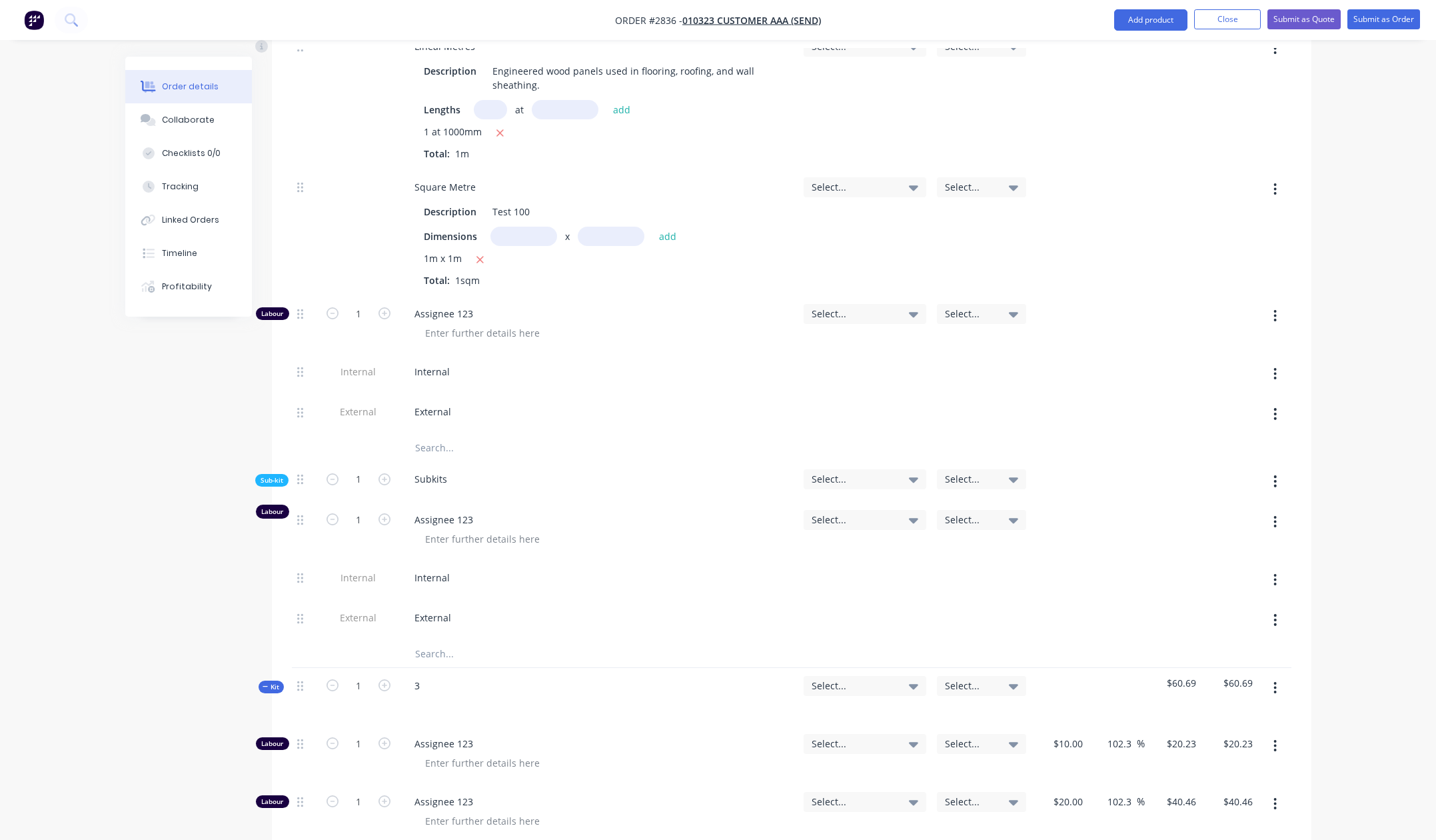
scroll to position [976, 0]
click at [176, 658] on div "Created by Karmela (Factory) Created [DATE] Required [DATE] Assigned to Add tea…" at bounding box center [718, 164] width 1187 height 2168
